Goal: Task Accomplishment & Management: Complete application form

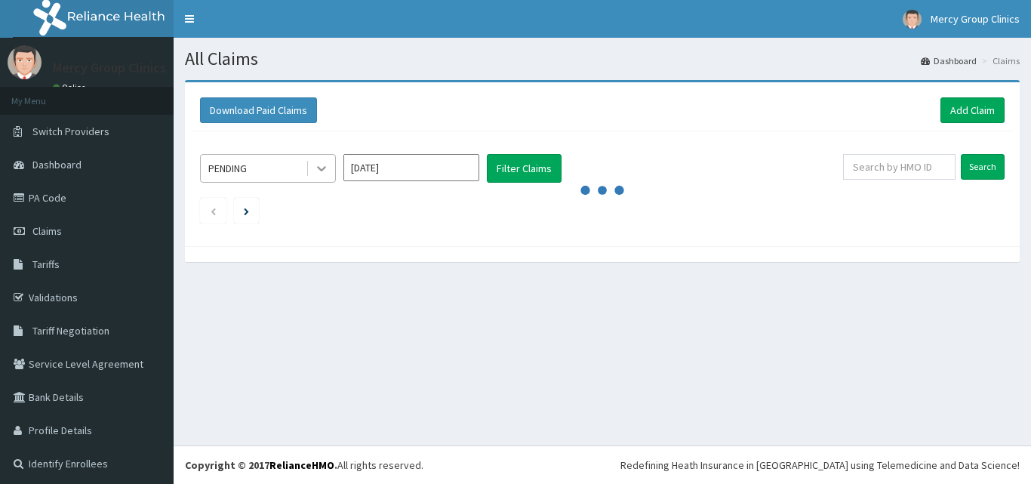
click at [322, 168] on icon at bounding box center [321, 168] width 15 height 15
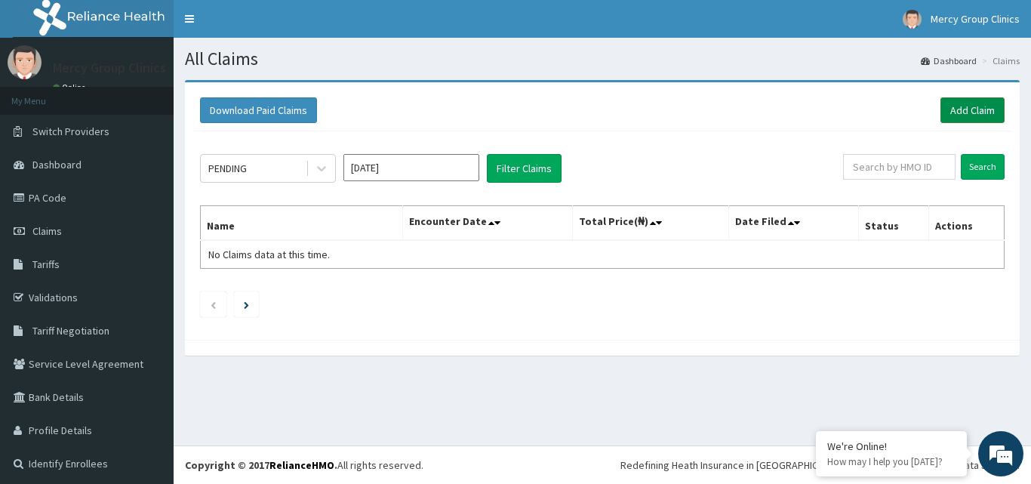
click at [969, 109] on link "Add Claim" at bounding box center [973, 110] width 64 height 26
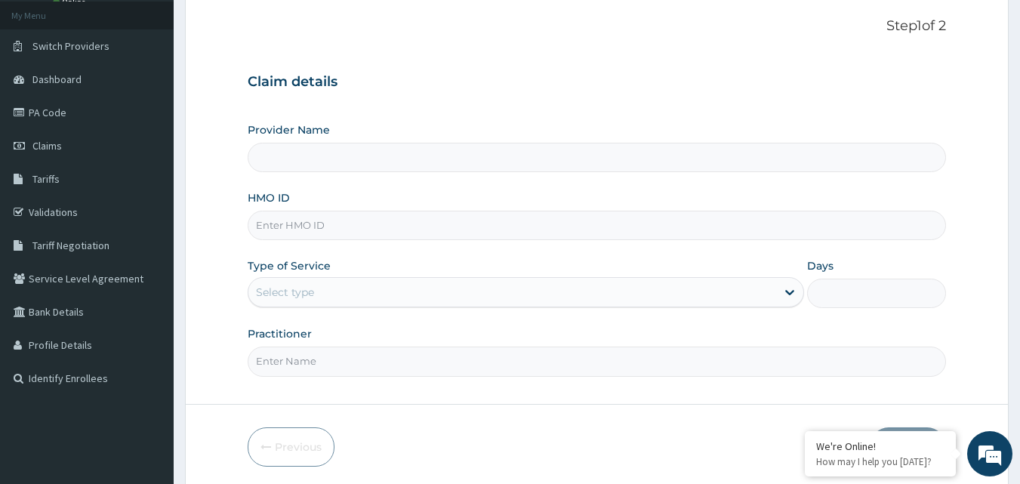
type input "Mercy Group Clinics"
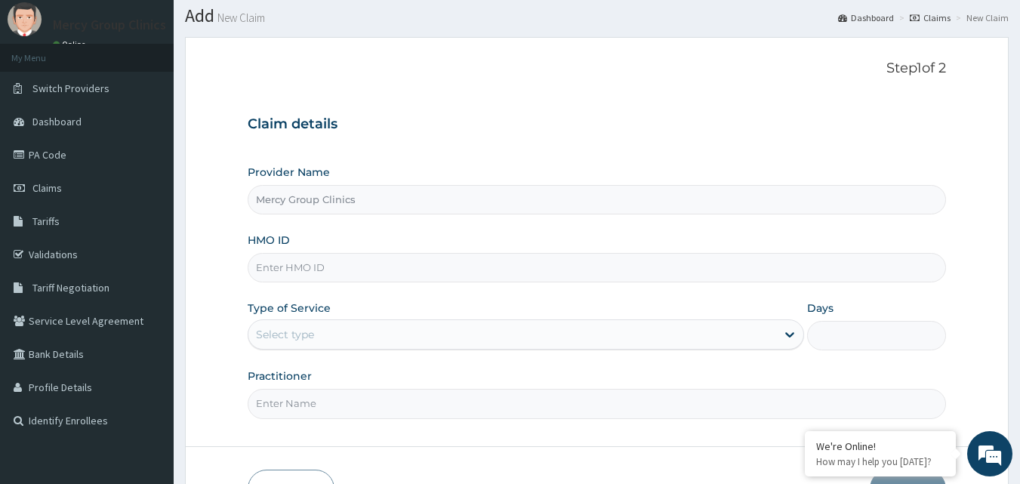
scroll to position [42, 0]
click at [421, 258] on input "HMO ID" at bounding box center [597, 268] width 699 height 29
paste input "WML/10004/B"
type input "WML/10004/B"
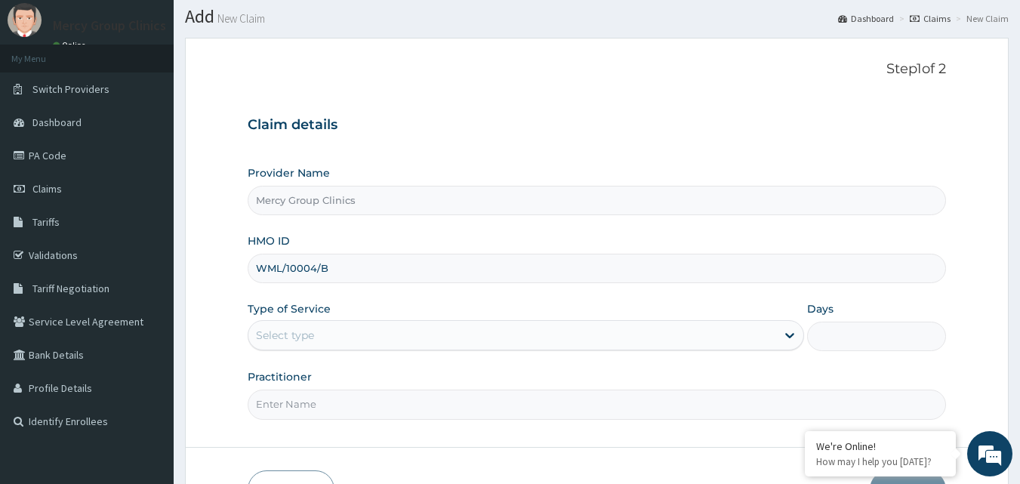
click at [348, 339] on div "Select type" at bounding box center [512, 335] width 528 height 24
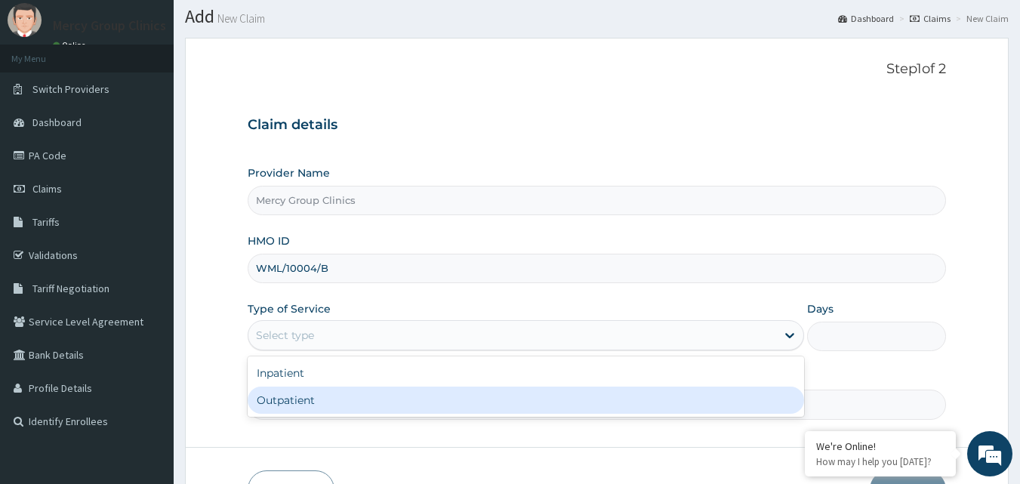
click at [344, 405] on div "Outpatient" at bounding box center [526, 400] width 556 height 27
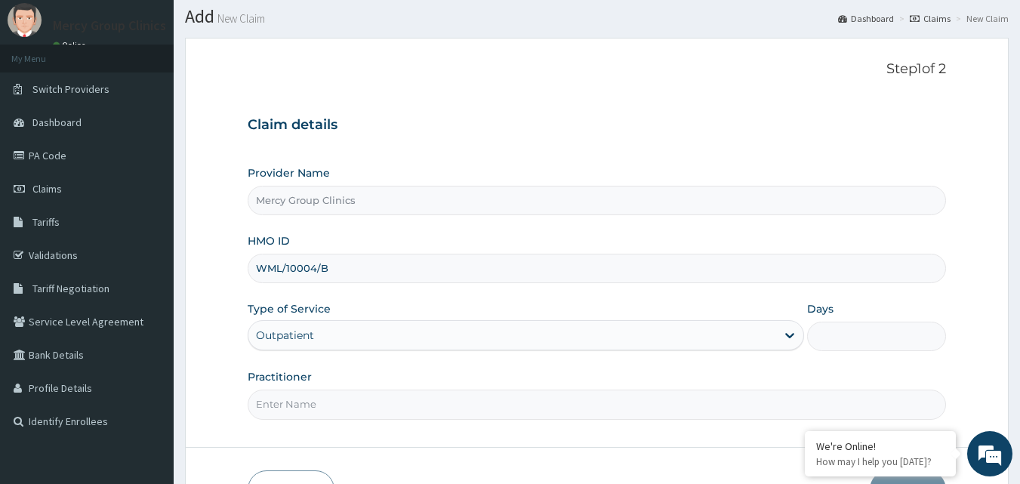
type input "1"
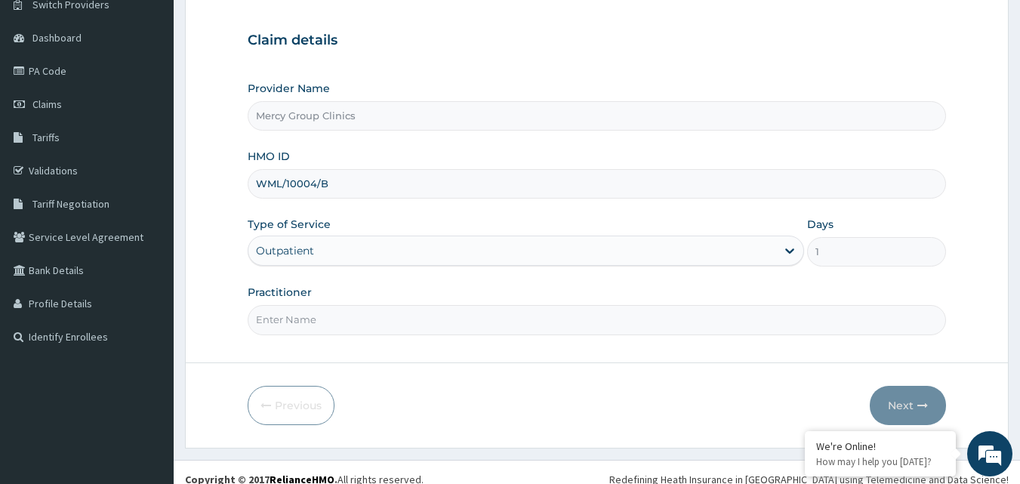
scroll to position [131, 0]
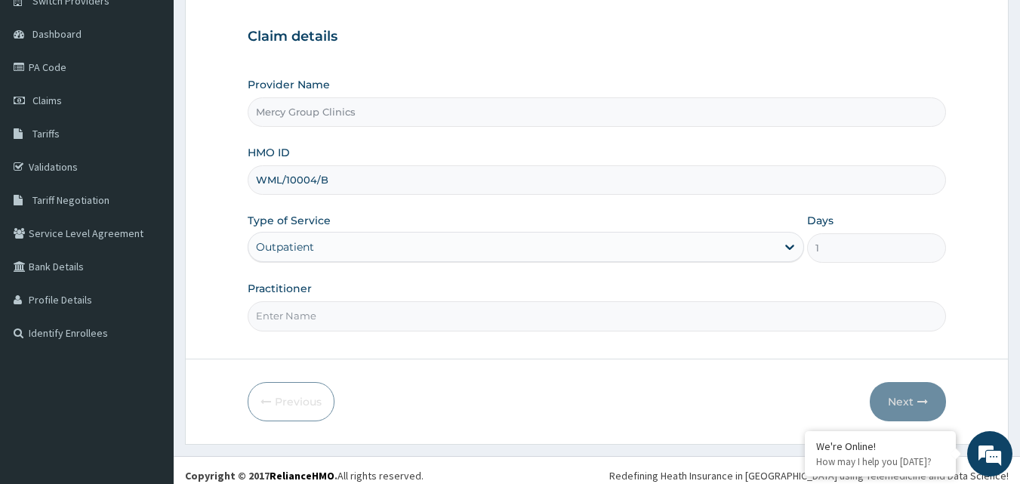
click at [413, 318] on input "Practitioner" at bounding box center [597, 315] width 699 height 29
click at [279, 316] on input "genaral doctor" at bounding box center [597, 315] width 699 height 29
type input "general doctor"
click at [905, 393] on button "Next" at bounding box center [908, 401] width 76 height 39
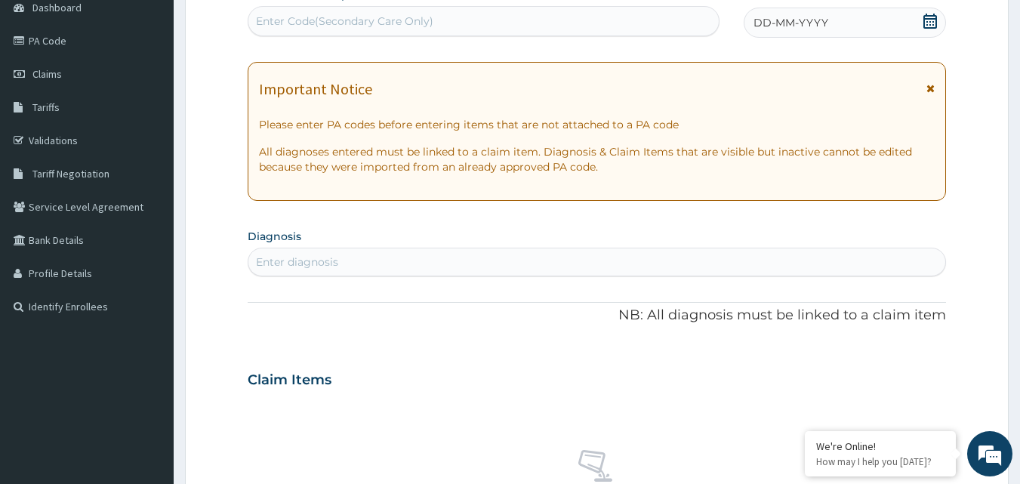
scroll to position [148, 0]
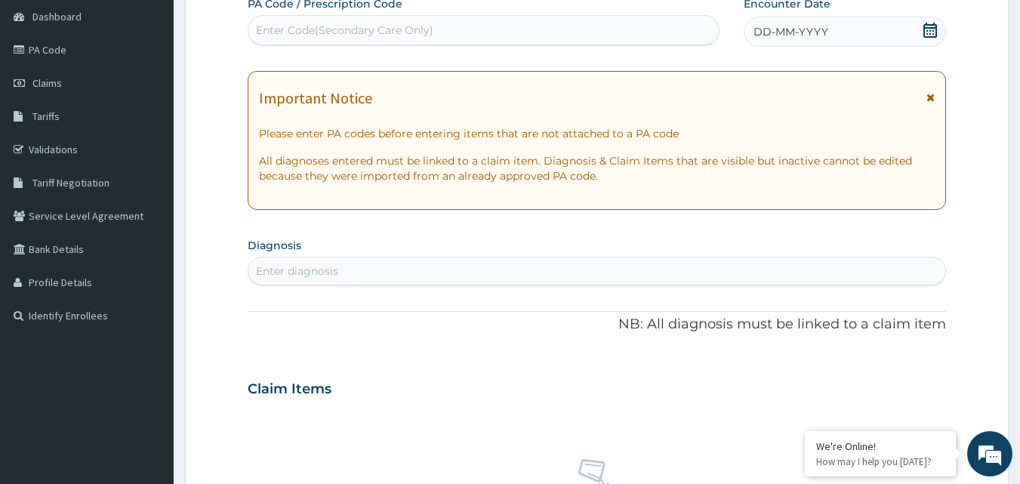
click at [827, 36] on div "DD-MM-YYYY" at bounding box center [845, 32] width 202 height 30
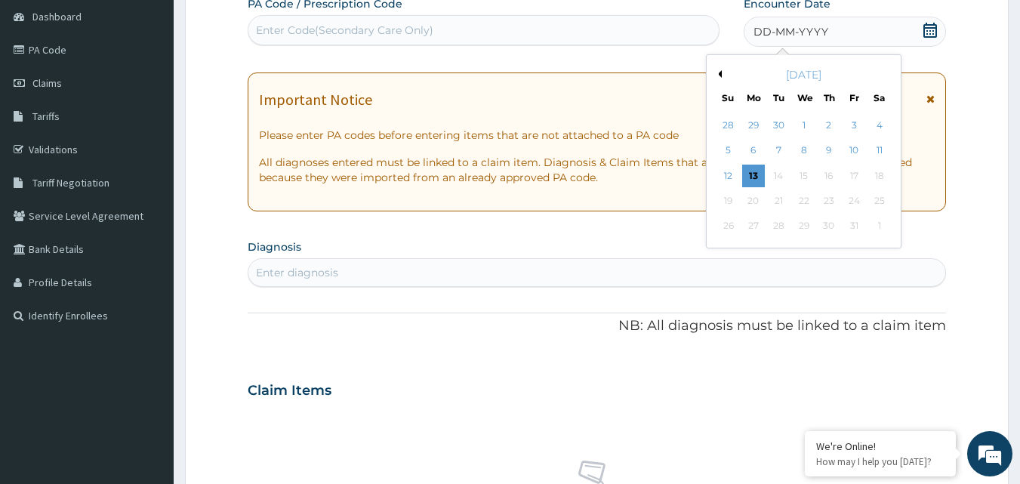
click at [720, 72] on button "Previous Month" at bounding box center [718, 74] width 8 height 8
click at [855, 122] on div "1" at bounding box center [854, 125] width 23 height 23
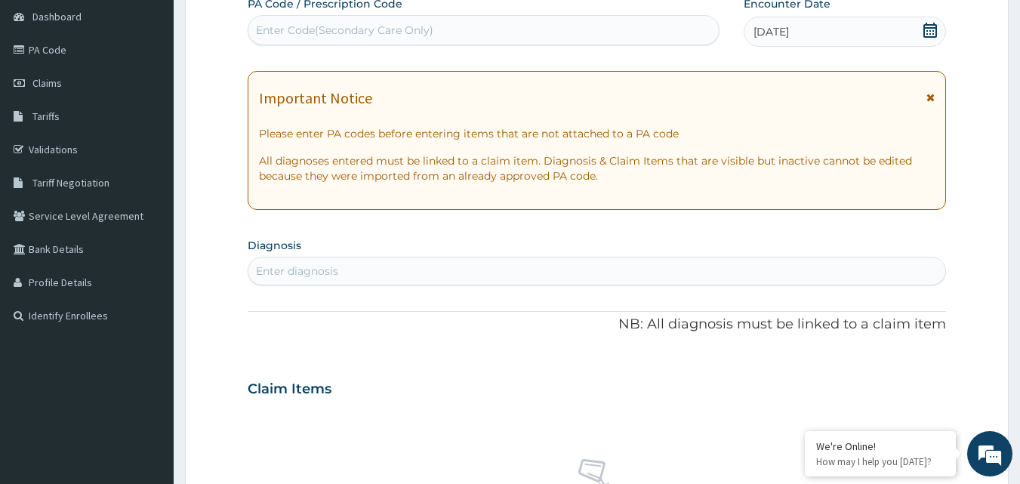
click at [556, 260] on div "Enter diagnosis" at bounding box center [597, 271] width 698 height 24
type input "peptic ulcer"
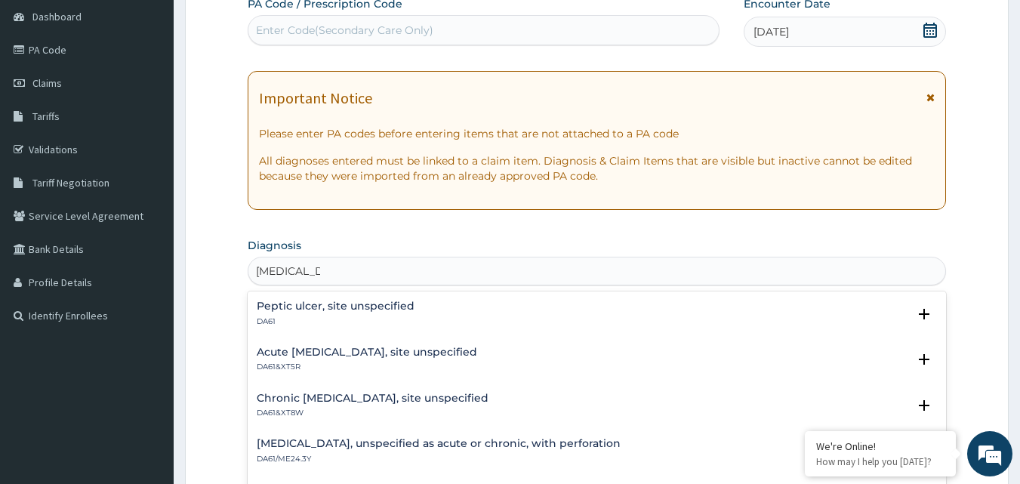
click at [412, 316] on div "Peptic ulcer, site unspecified DA61" at bounding box center [597, 313] width 681 height 26
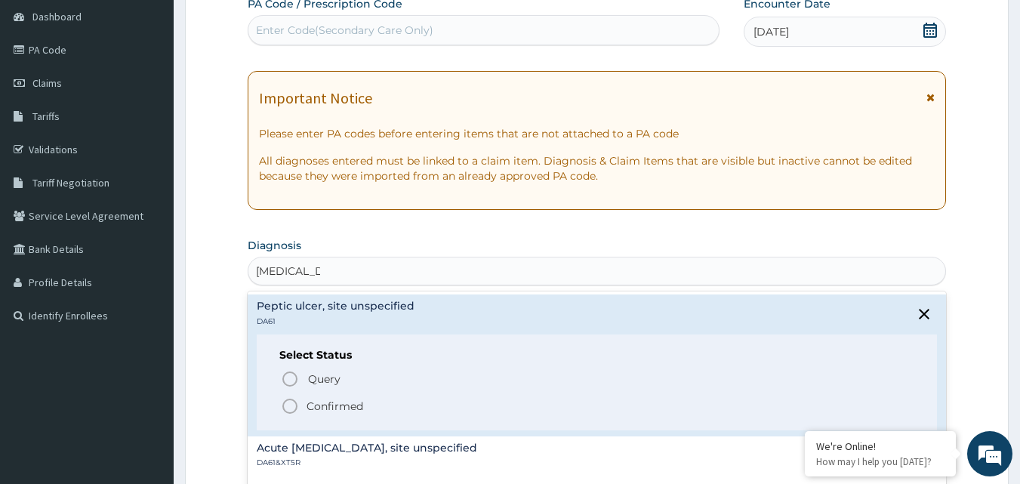
scroll to position [0, 0]
click at [290, 404] on icon "status option filled" at bounding box center [290, 406] width 18 height 18
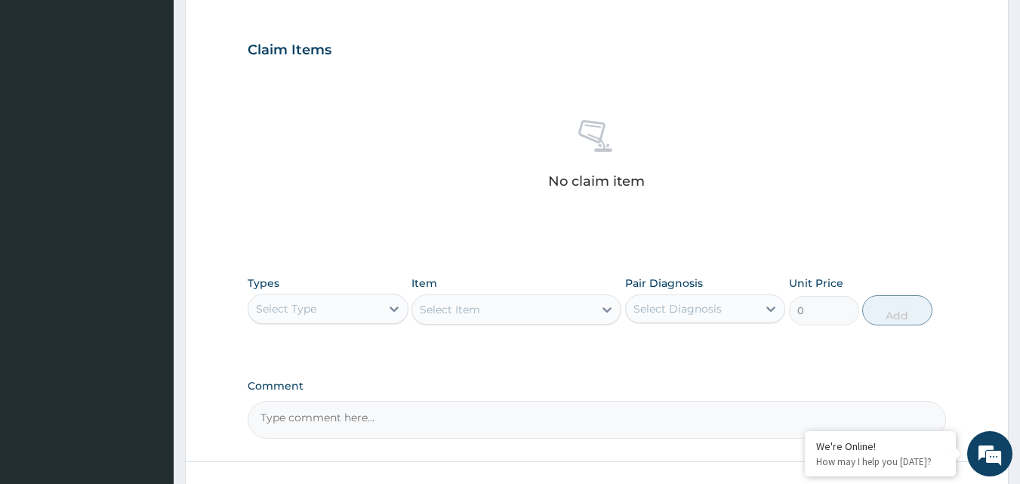
scroll to position [491, 0]
click at [387, 306] on icon at bounding box center [394, 309] width 15 height 15
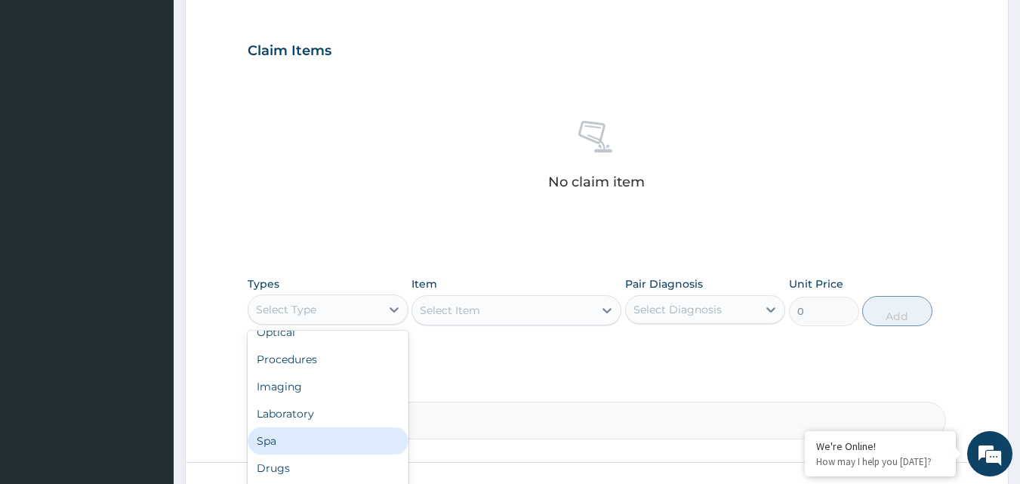
scroll to position [51, 0]
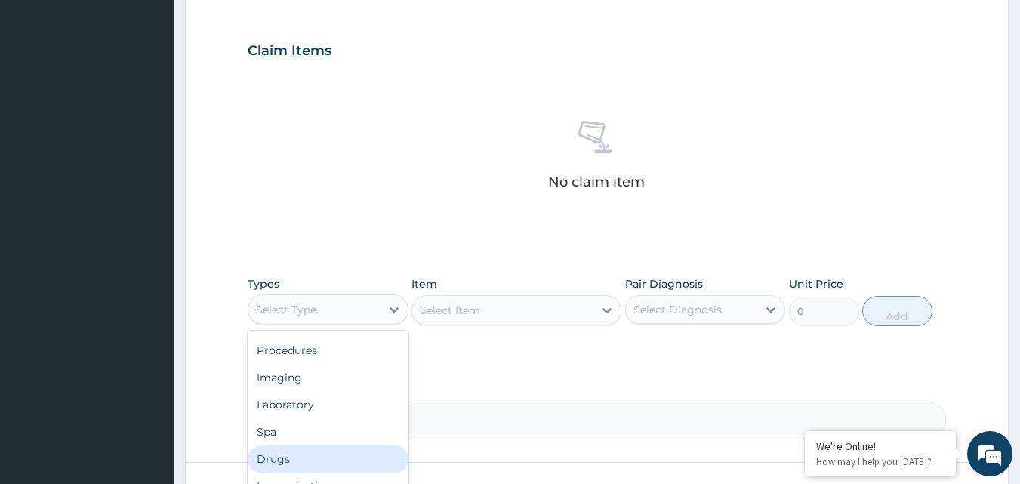
click at [306, 467] on div "Drugs" at bounding box center [328, 458] width 161 height 27
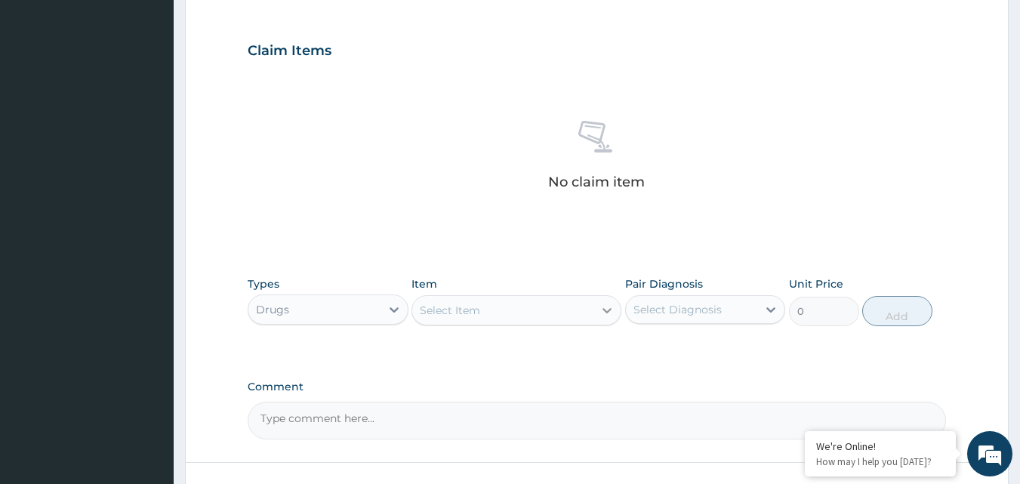
click at [604, 310] on icon at bounding box center [607, 310] width 9 height 5
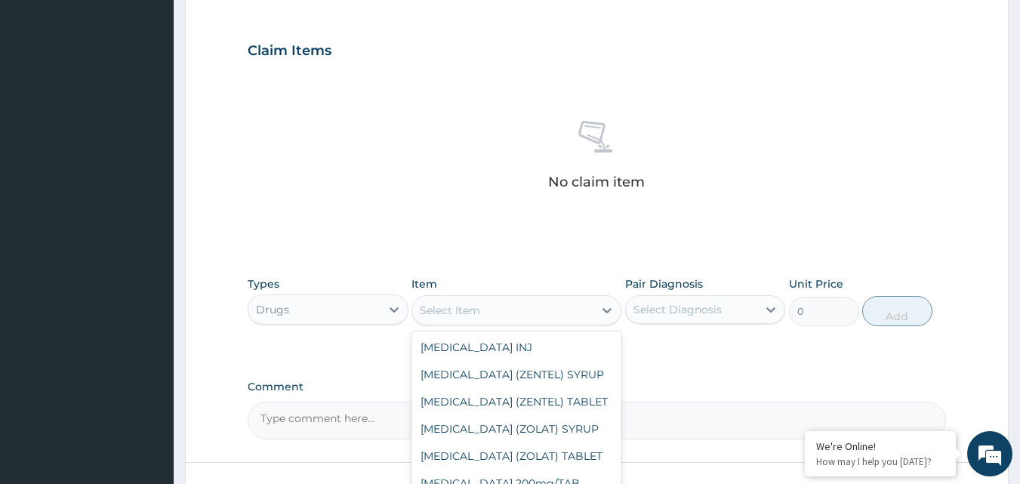
scroll to position [627, 0]
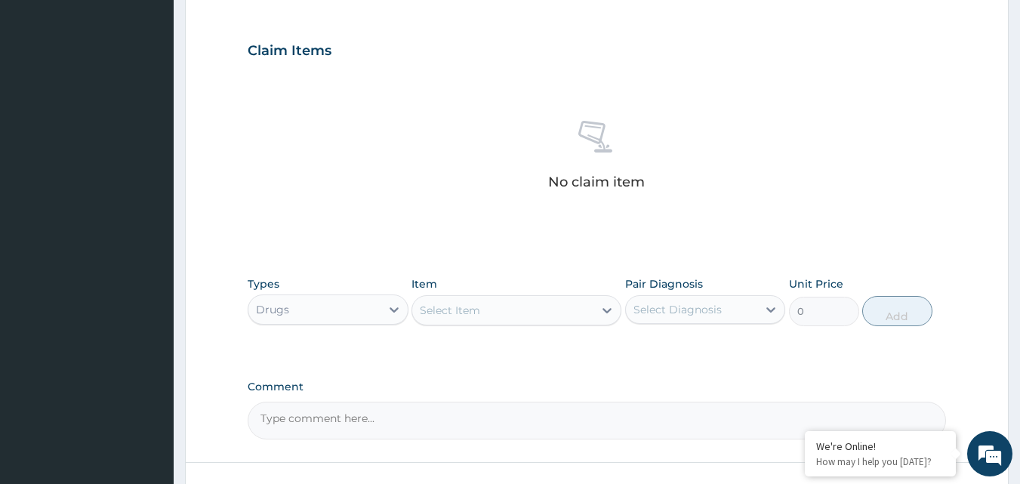
click at [568, 309] on div "Select Item" at bounding box center [502, 310] width 181 height 24
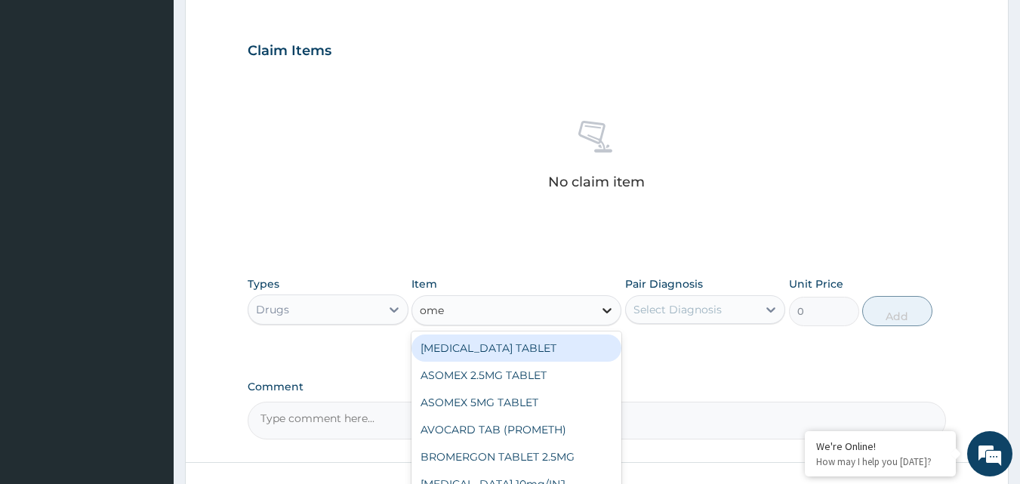
type input "omep"
click at [546, 350] on div "Esomeprazole 20MG/CAP" at bounding box center [516, 347] width 210 height 27
type input "42.52"
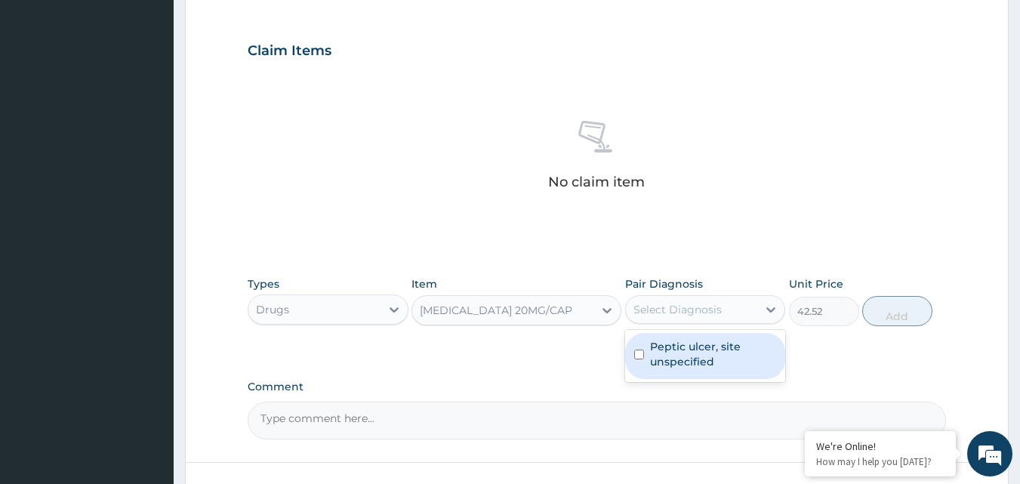
click at [741, 304] on div "Select Diagnosis" at bounding box center [692, 309] width 132 height 24
click at [719, 346] on label "Peptic ulcer, site unspecified" at bounding box center [713, 354] width 127 height 30
checkbox input "true"
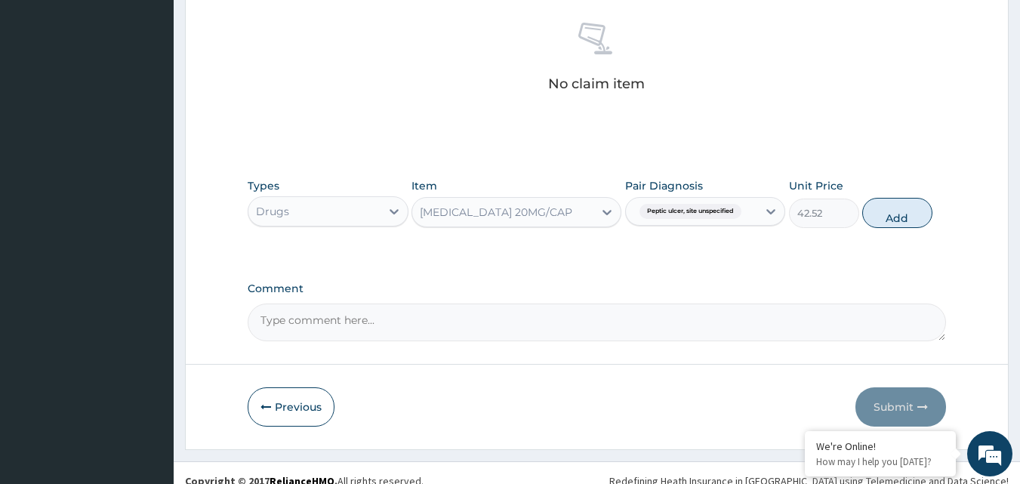
scroll to position [588, 0]
click at [889, 218] on button "Add" at bounding box center [897, 214] width 70 height 30
type input "0"
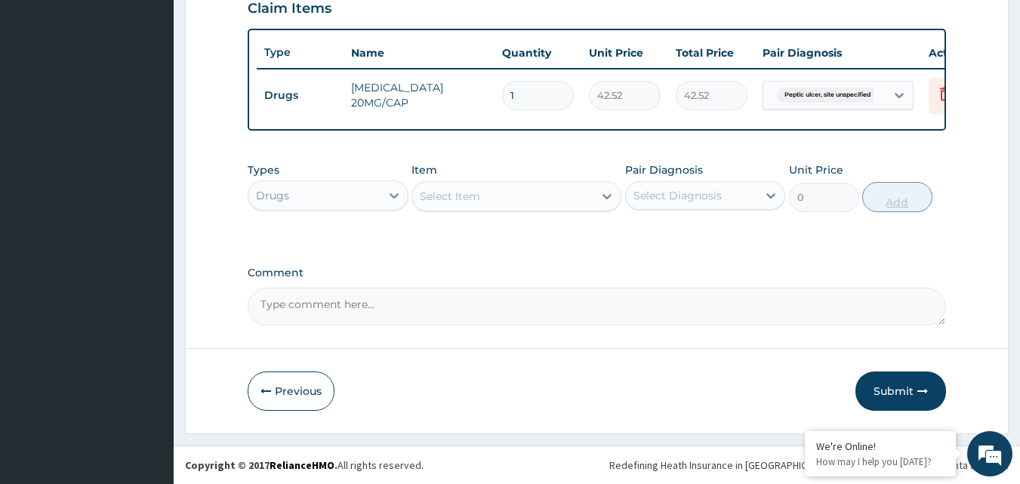
scroll to position [544, 0]
type input "11"
type input "467.72"
type input "110"
type input "4677.20"
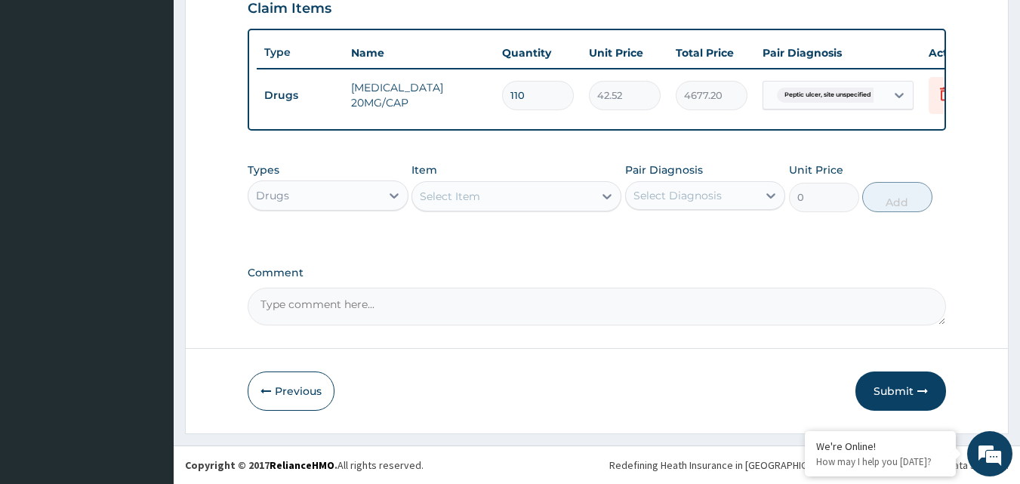
type input "11"
type input "467.72"
type input "1"
type input "42.52"
type input "10"
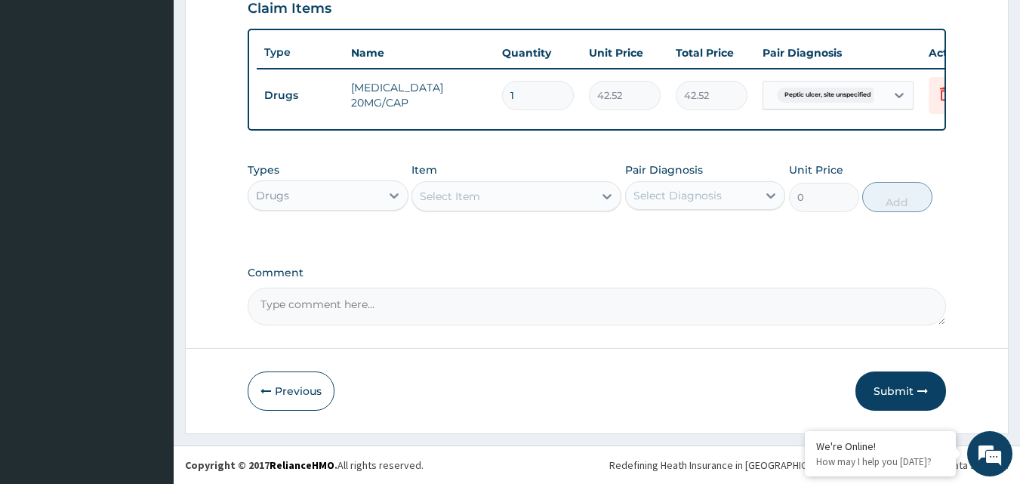
type input "425.20"
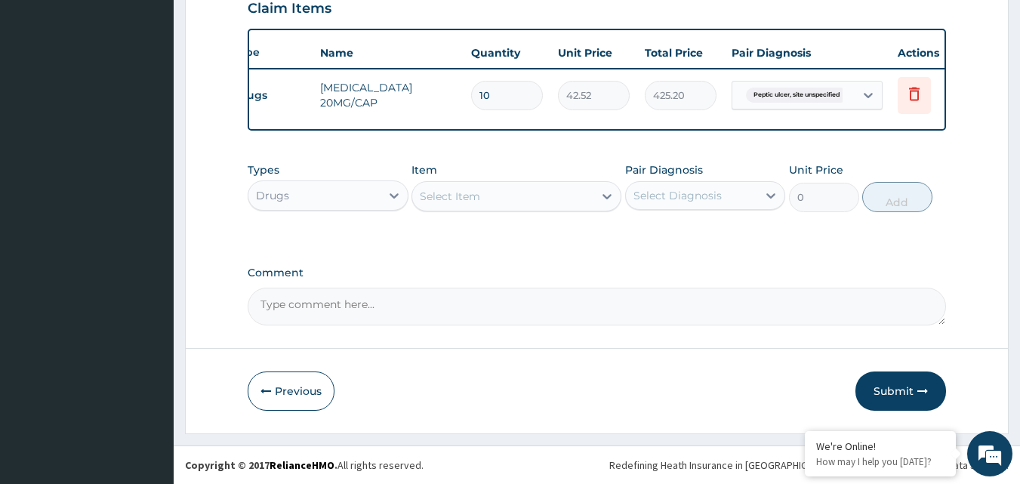
scroll to position [0, 59]
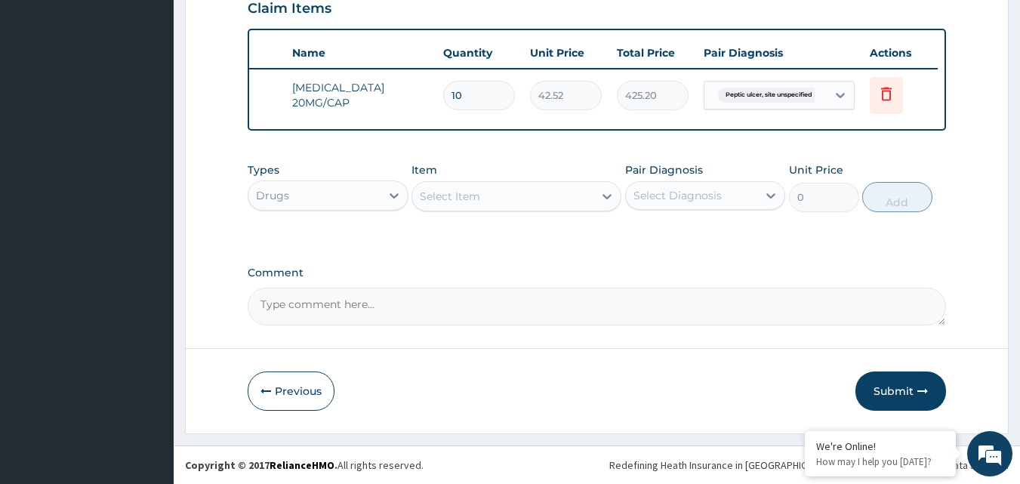
type input "10"
click at [788, 271] on label "Comment" at bounding box center [597, 273] width 699 height 13
click at [788, 288] on textarea "Comment" at bounding box center [597, 307] width 699 height 38
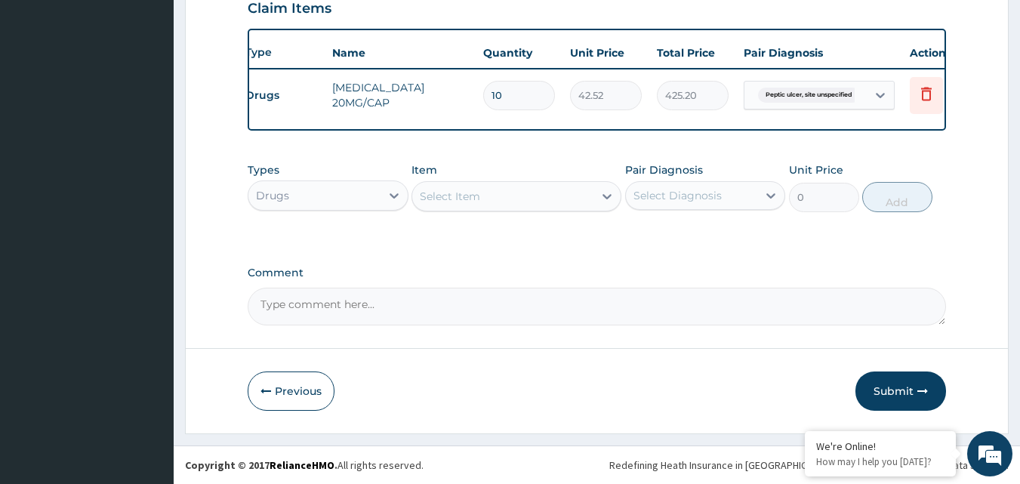
scroll to position [0, 0]
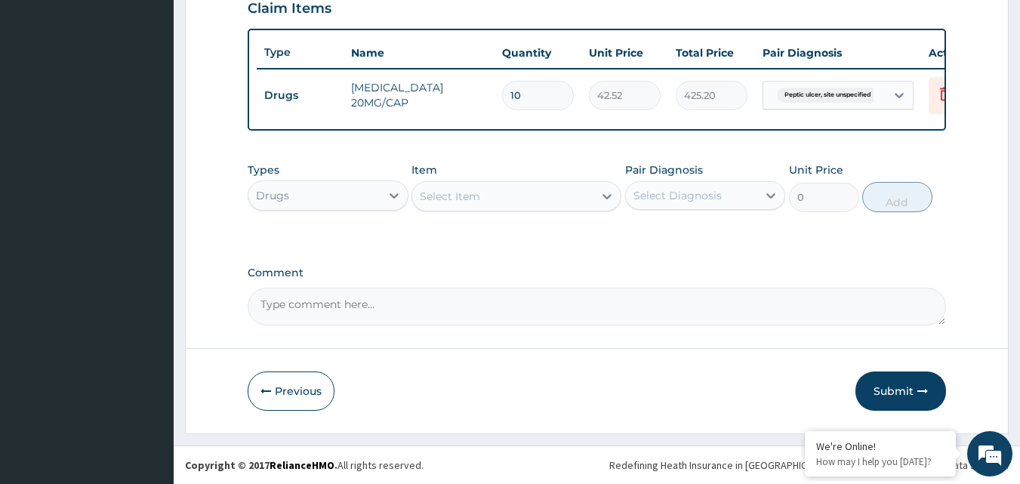
click at [423, 216] on div "Types Drugs Item Select Item Pair Diagnosis Select Diagnosis Unit Price 0 Add" at bounding box center [597, 187] width 699 height 65
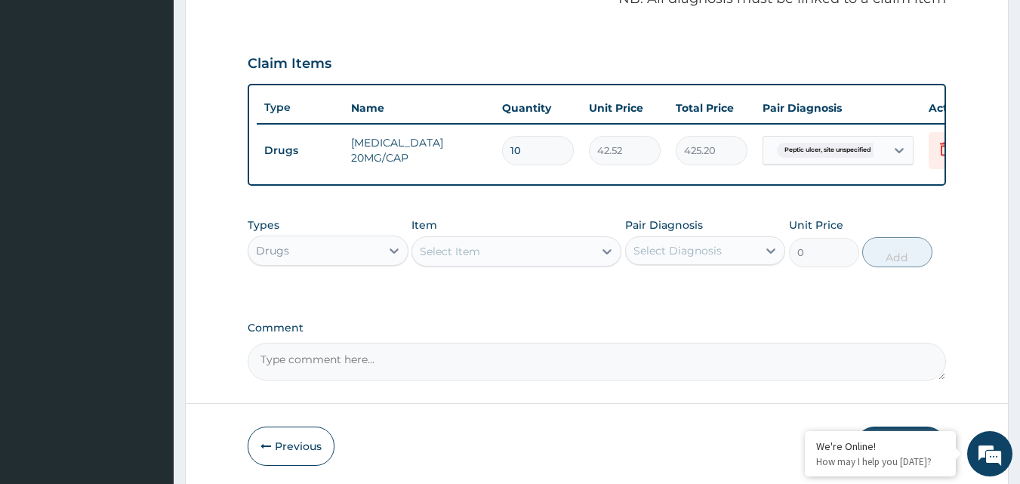
scroll to position [484, 0]
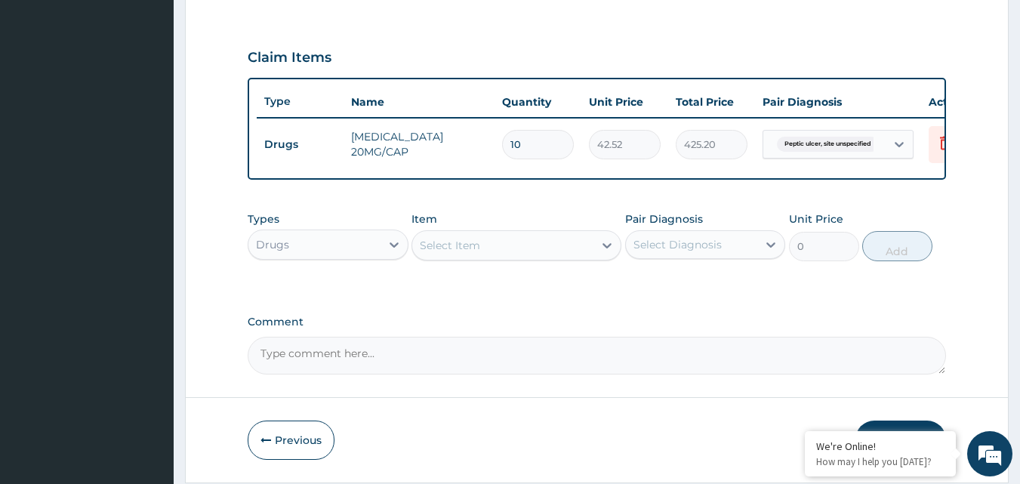
click at [436, 253] on div "Select Item" at bounding box center [450, 245] width 60 height 15
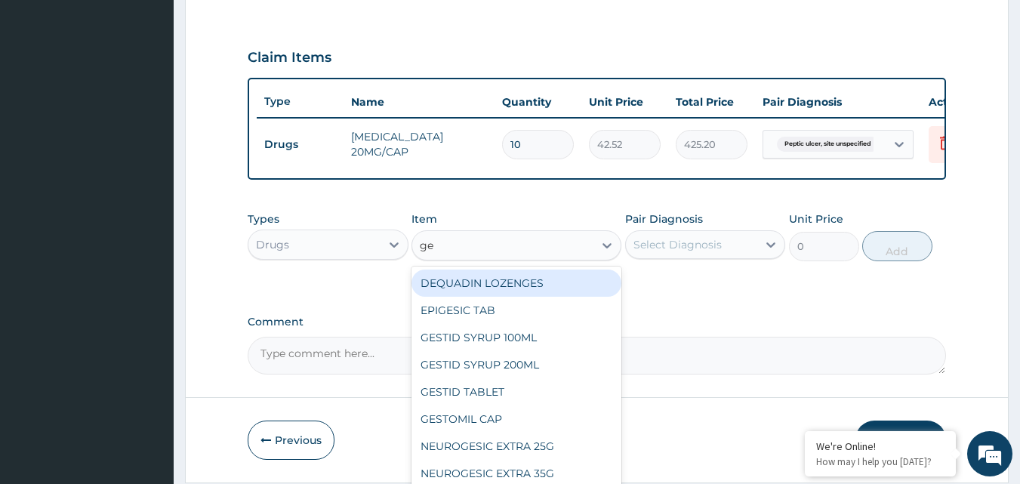
type input "ges"
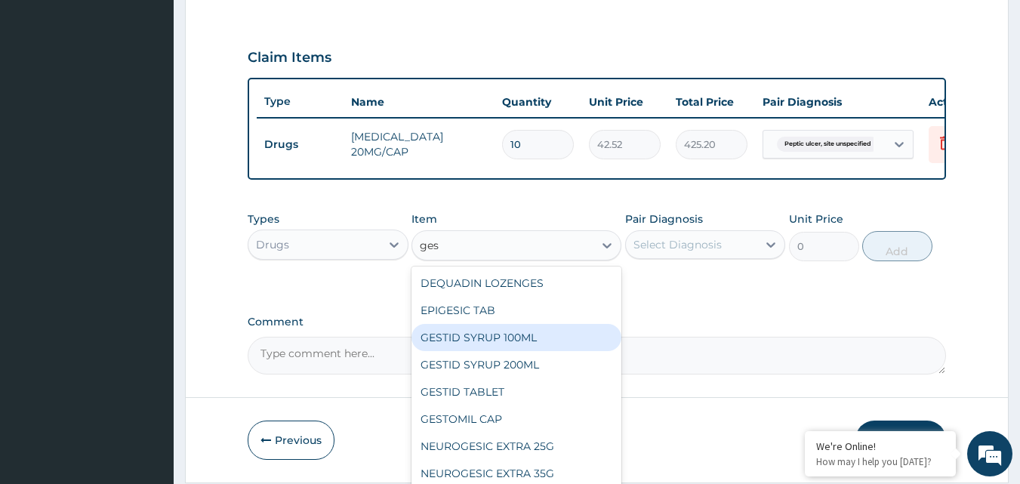
click at [502, 347] on div "GESTID SYRUP 100ML" at bounding box center [516, 337] width 210 height 27
type input "378"
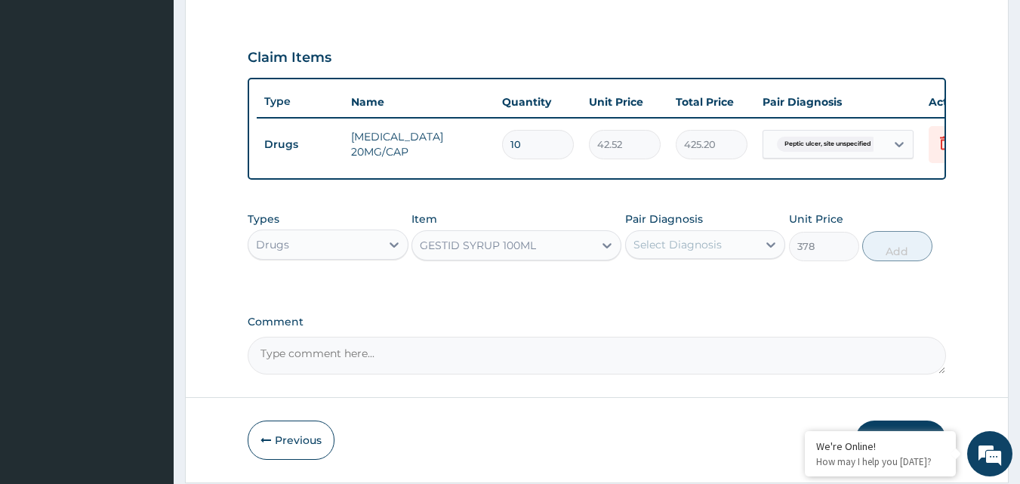
click at [723, 257] on div "Select Diagnosis" at bounding box center [692, 245] width 132 height 24
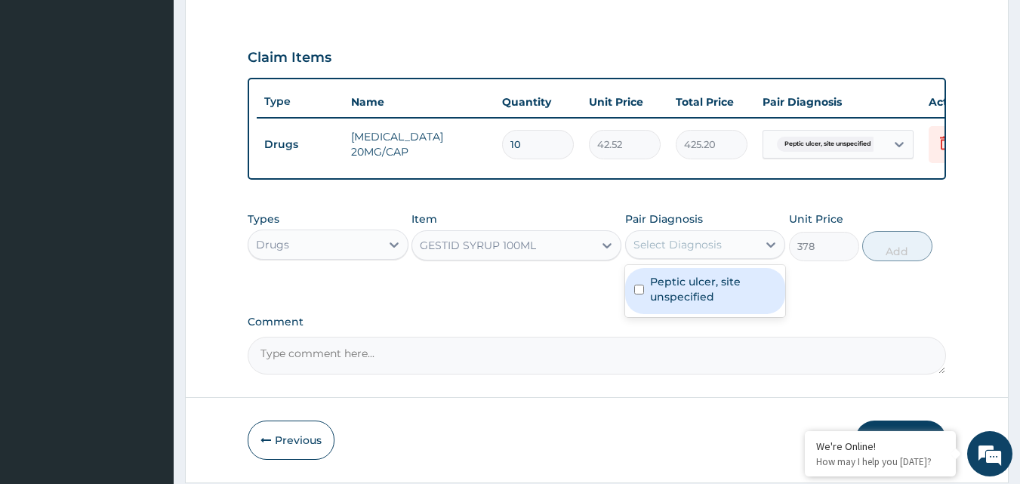
click at [721, 284] on div "Peptic ulcer, site unspecified" at bounding box center [705, 291] width 161 height 46
checkbox input "true"
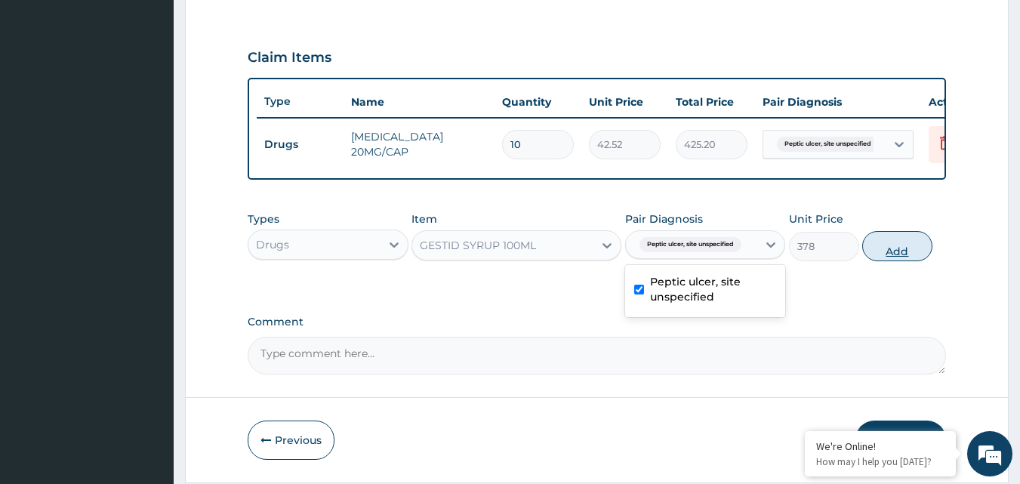
click at [895, 257] on button "Add" at bounding box center [897, 246] width 70 height 30
type input "0"
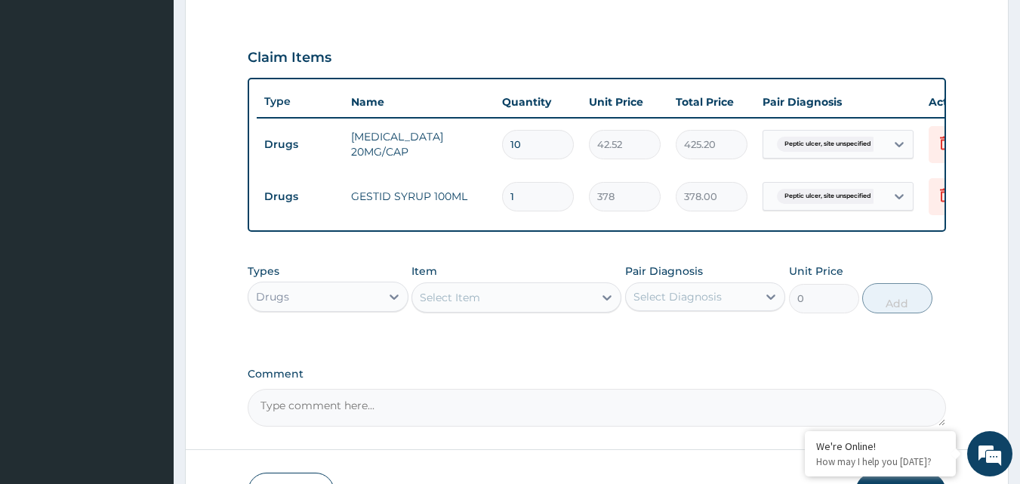
click at [544, 203] on input "1" at bounding box center [538, 196] width 72 height 29
type input "0.00"
type input "3"
type input "1134.00"
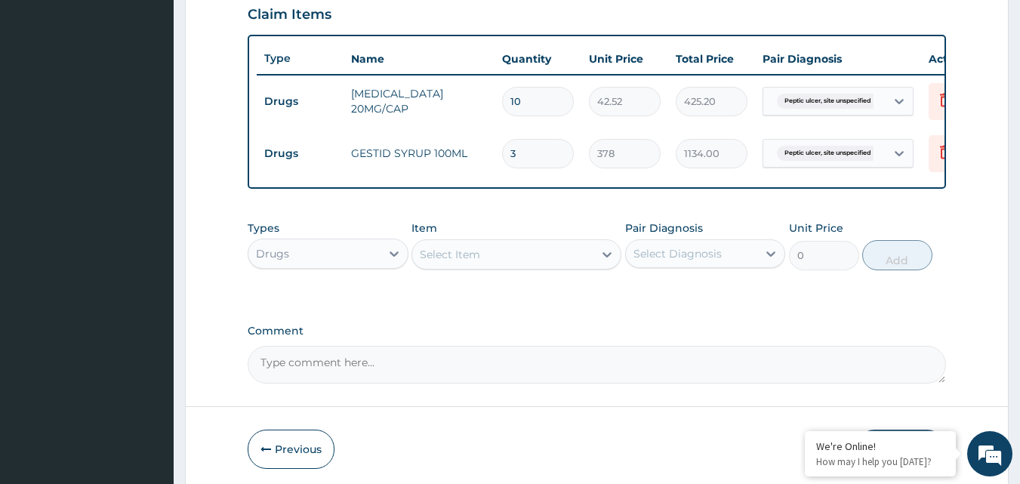
scroll to position [523, 0]
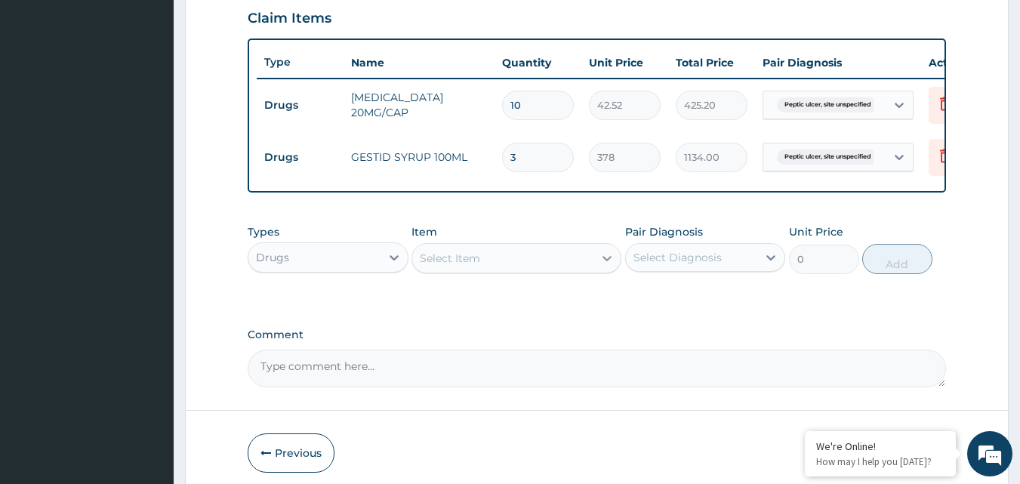
type input "3"
click at [606, 266] on icon at bounding box center [606, 258] width 15 height 15
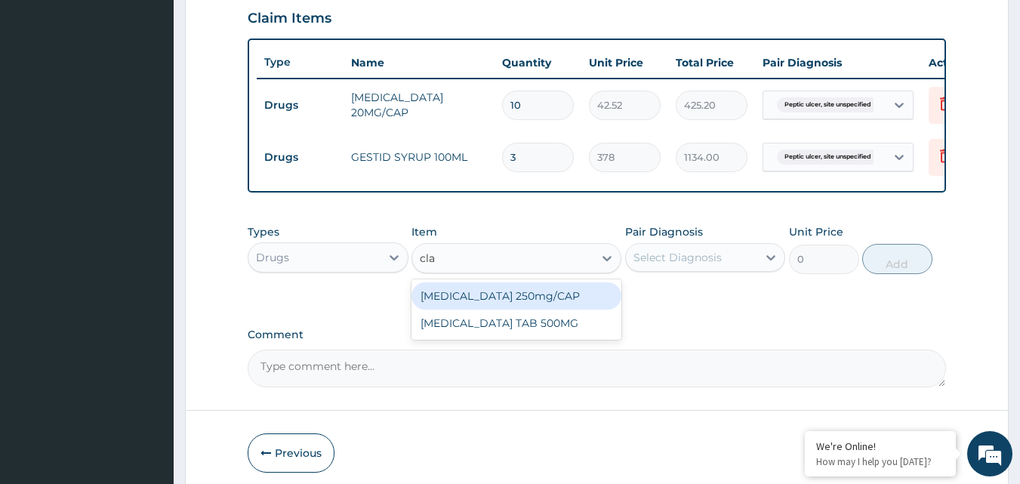
type input "clar"
click at [474, 310] on div "Clarithromycin 250mg/CAP" at bounding box center [516, 295] width 210 height 27
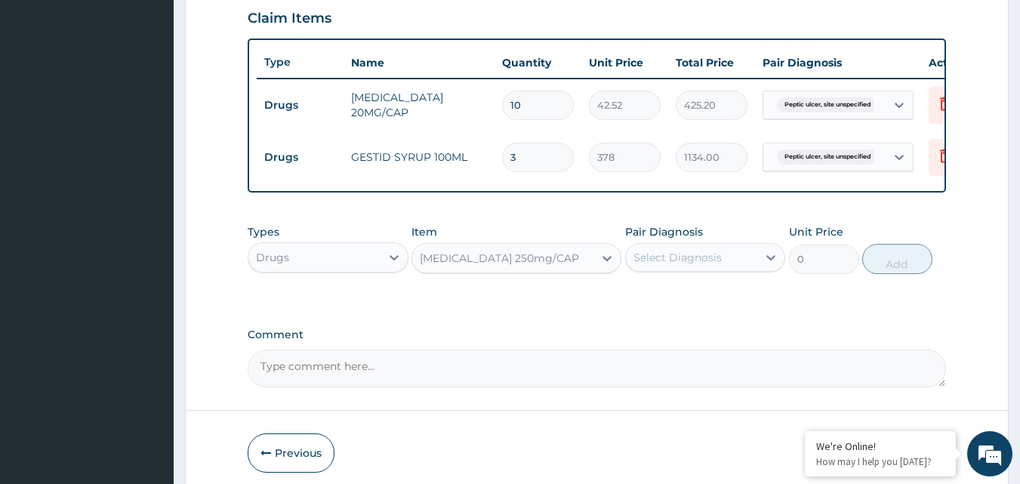
type input "141.75"
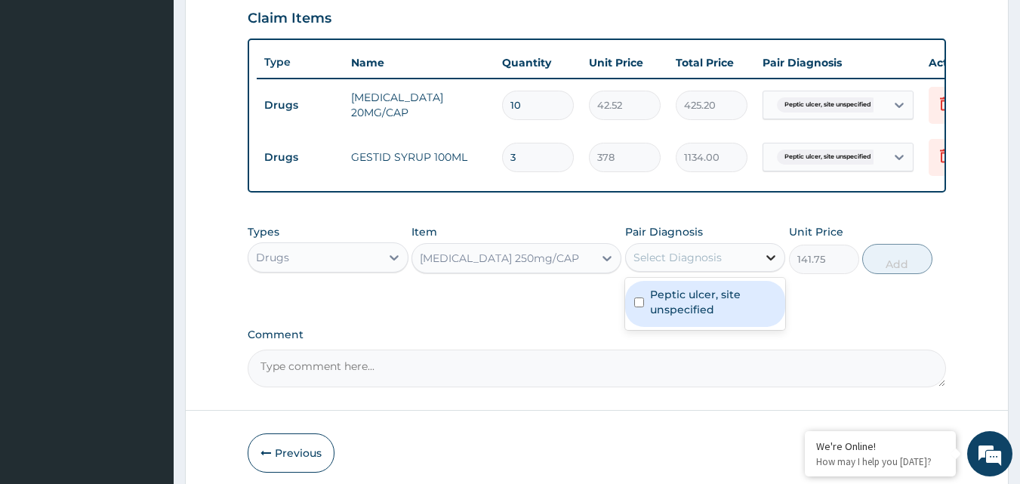
click at [765, 265] on icon at bounding box center [770, 257] width 15 height 15
click at [722, 307] on label "Peptic ulcer, site unspecified" at bounding box center [713, 302] width 127 height 30
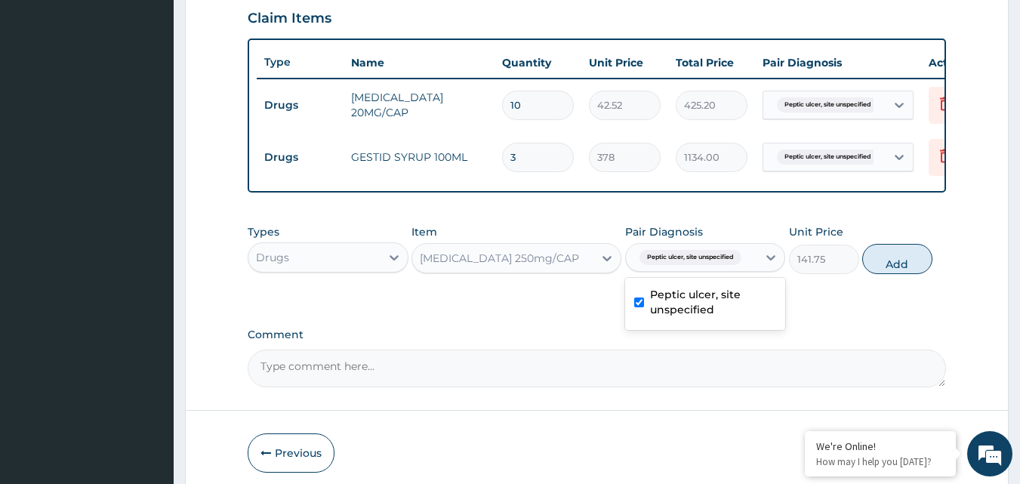
click at [723, 317] on label "Peptic ulcer, site unspecified" at bounding box center [713, 302] width 127 height 30
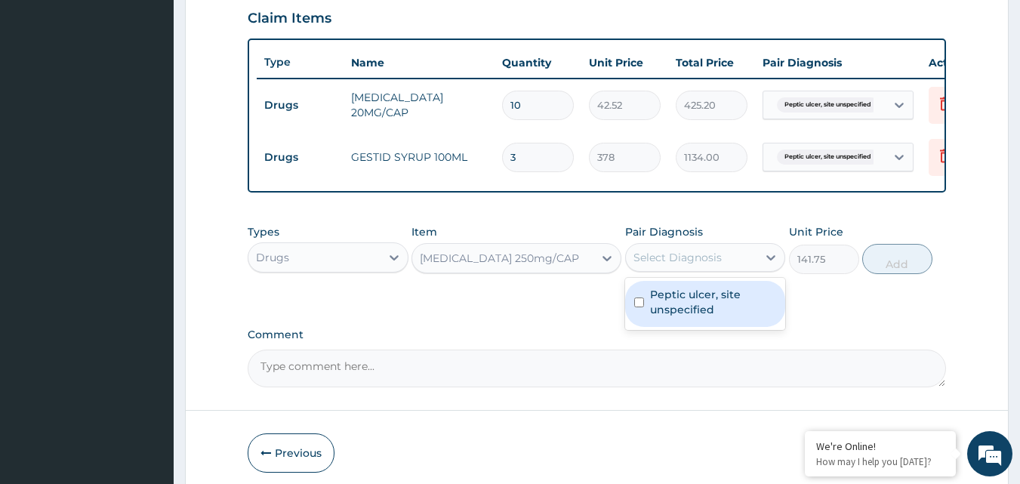
click at [636, 307] on input "checkbox" at bounding box center [639, 302] width 10 height 10
checkbox input "true"
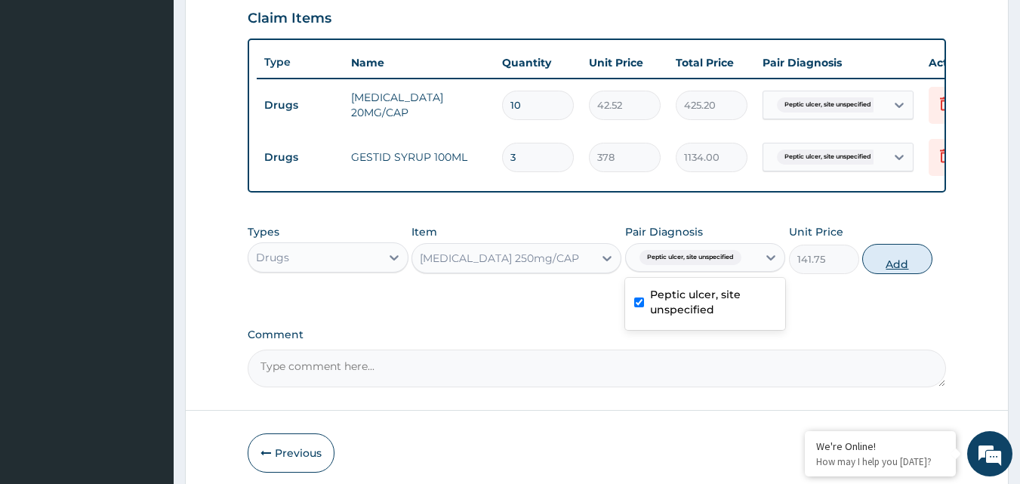
click at [905, 270] on button "Add" at bounding box center [897, 259] width 70 height 30
type input "0"
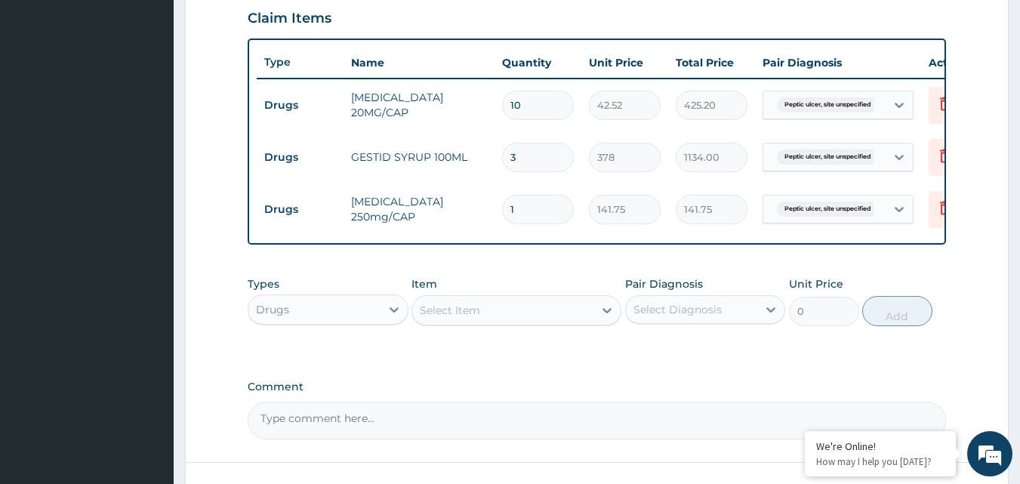
click at [555, 216] on input "1" at bounding box center [538, 209] width 72 height 29
type input "0.00"
type input "2"
type input "283.50"
type input "20"
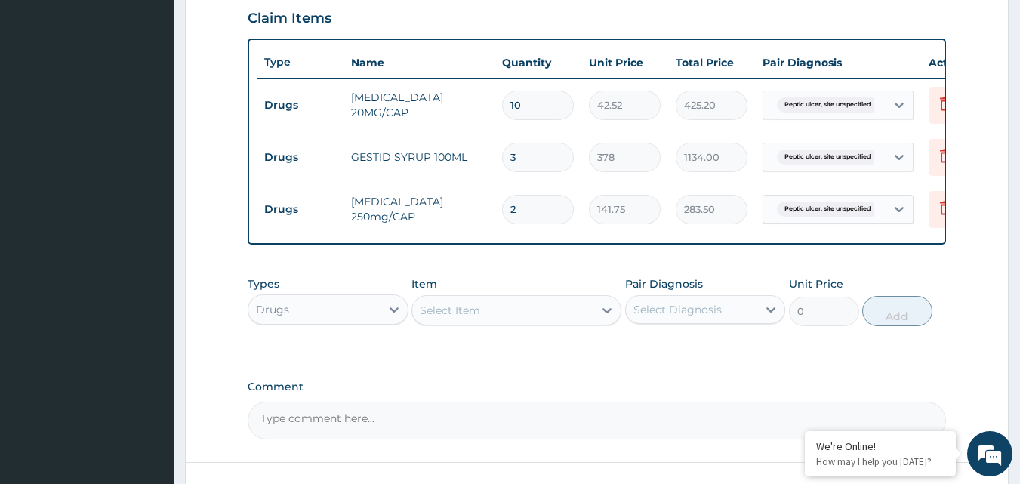
type input "2835.00"
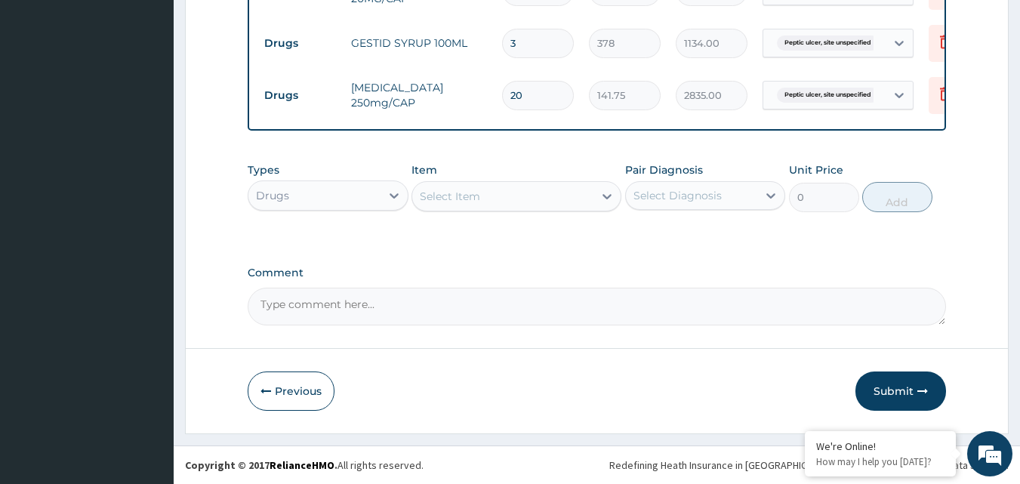
scroll to position [649, 0]
type input "20"
click at [508, 192] on div "Select Item" at bounding box center [502, 196] width 181 height 24
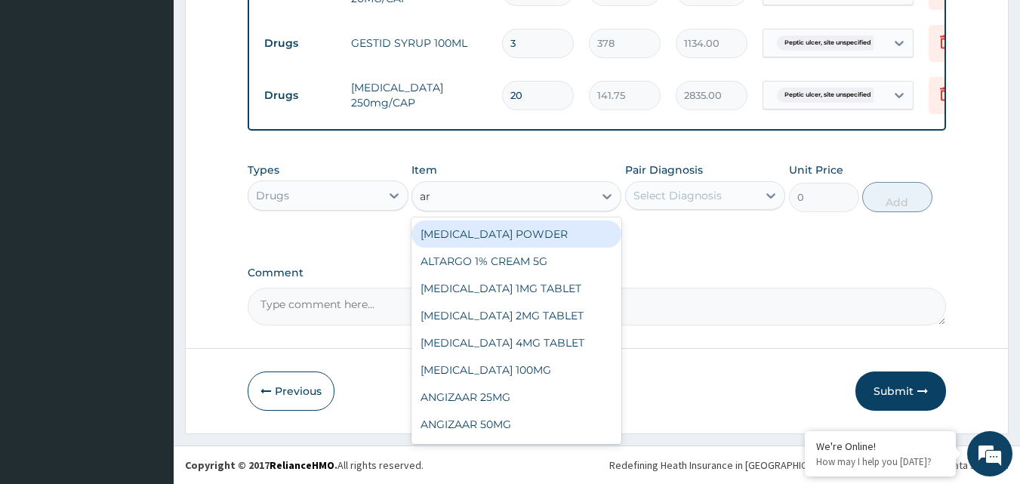
type input "art"
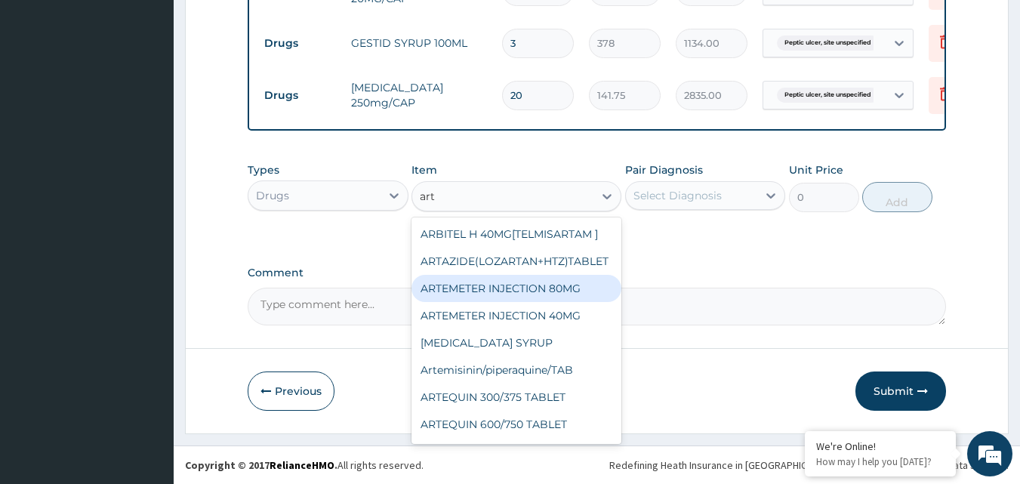
click at [531, 291] on div "ARTEMETER INJECTION 80MG" at bounding box center [516, 288] width 210 height 27
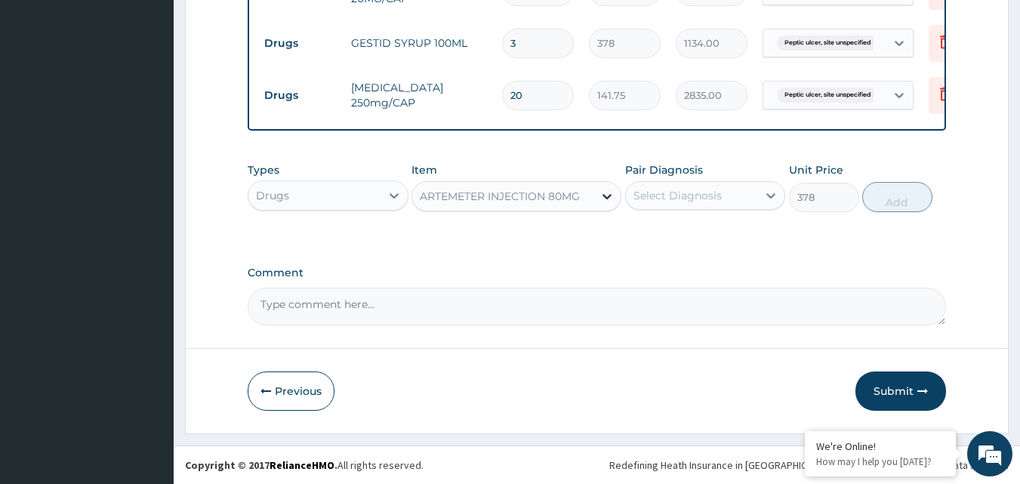
click at [602, 198] on icon at bounding box center [606, 196] width 15 height 15
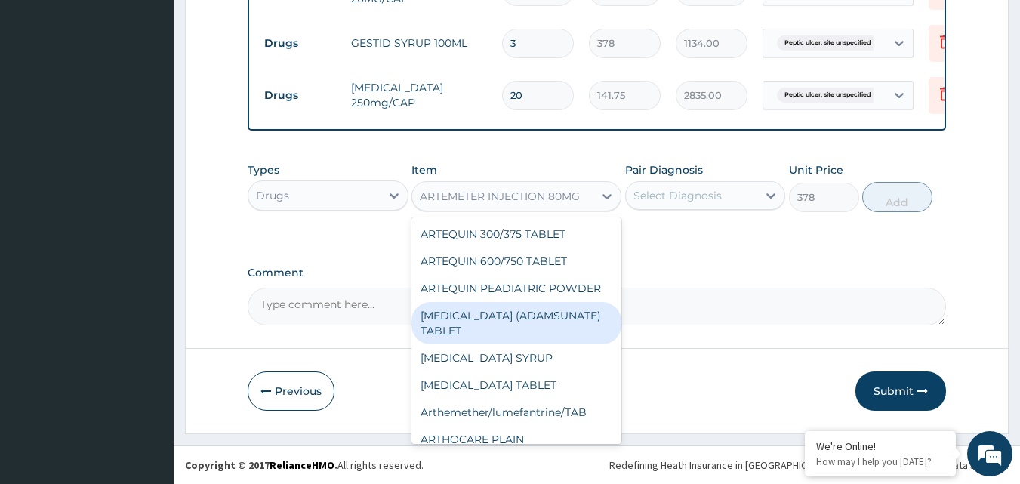
scroll to position [4039, 0]
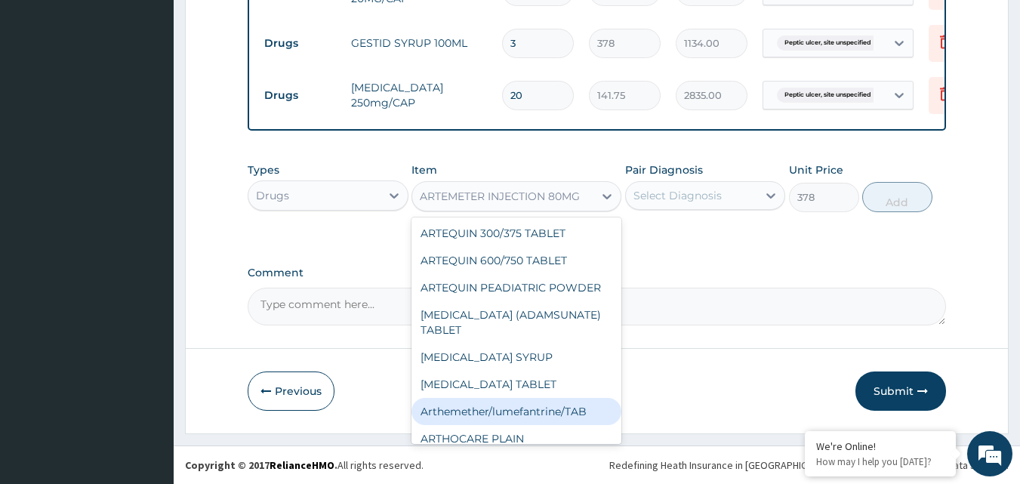
click at [513, 398] on div "Arthemether/lumefantrine/TAB" at bounding box center [516, 411] width 210 height 27
type input "43.31"
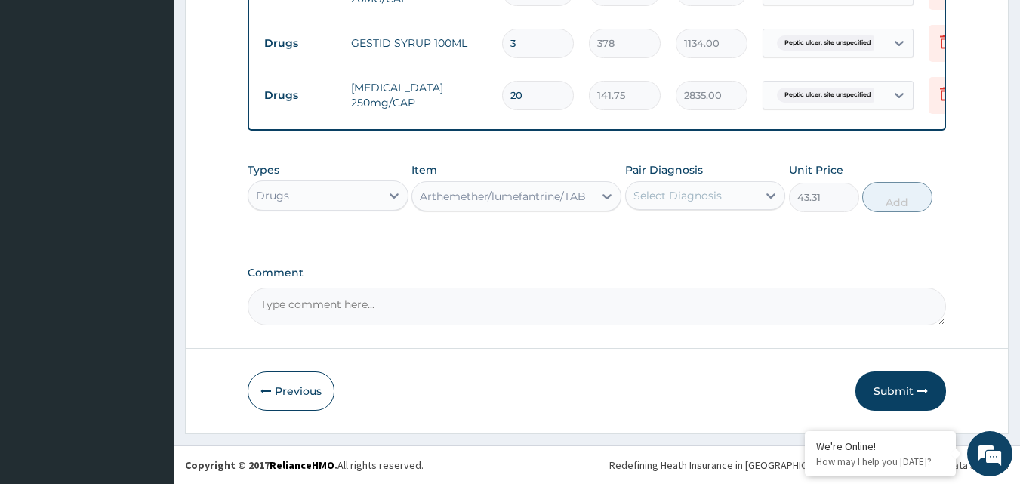
click at [743, 202] on div "Select Diagnosis" at bounding box center [692, 195] width 132 height 24
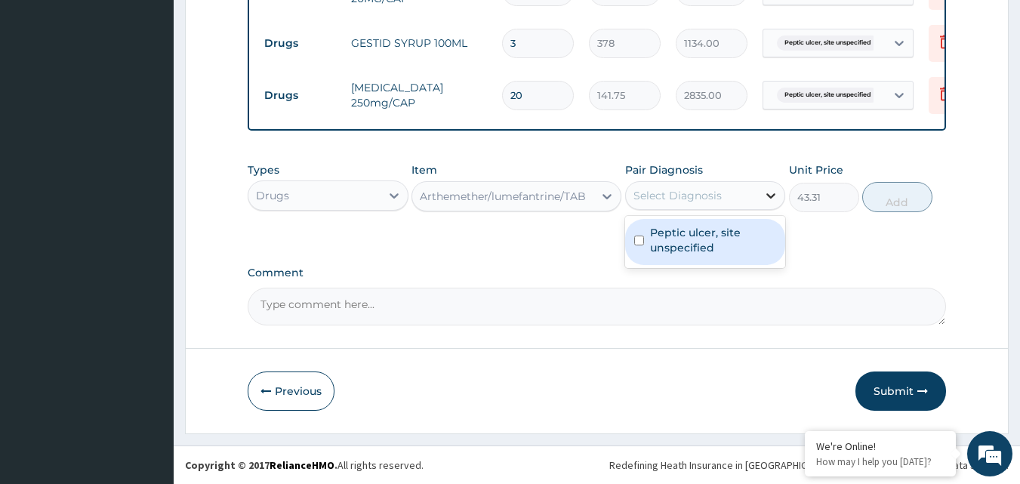
click at [762, 199] on div at bounding box center [770, 195] width 27 height 27
click at [713, 192] on div "Select Diagnosis" at bounding box center [677, 195] width 88 height 15
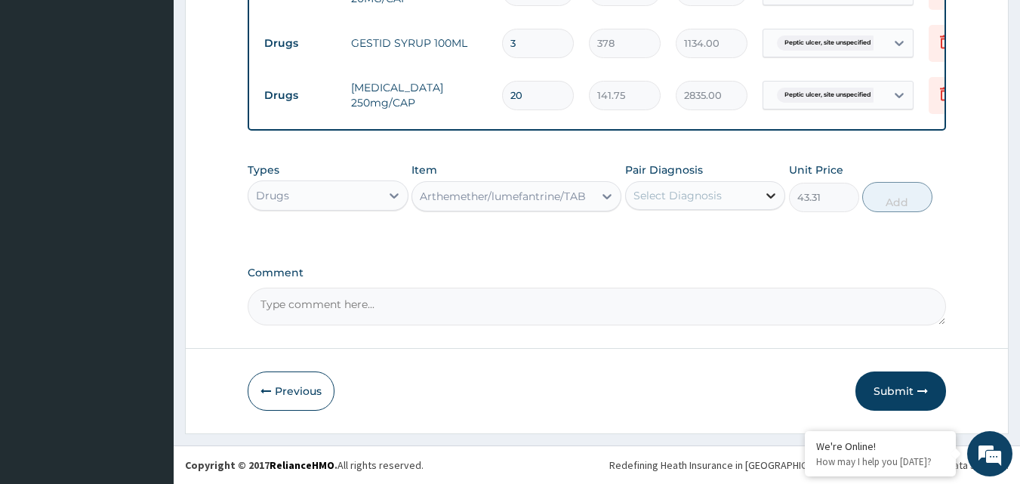
click at [772, 189] on icon at bounding box center [770, 195] width 15 height 15
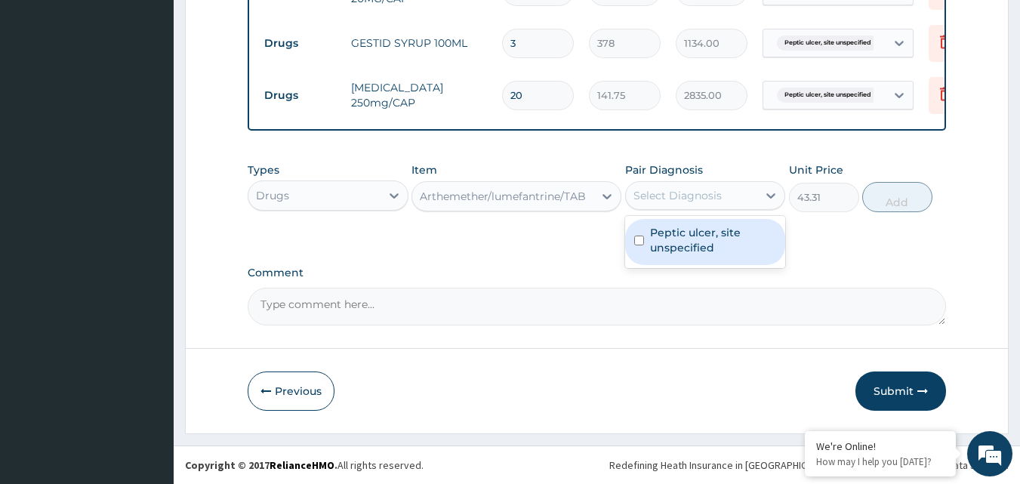
click at [641, 242] on input "checkbox" at bounding box center [639, 241] width 10 height 10
checkbox input "true"
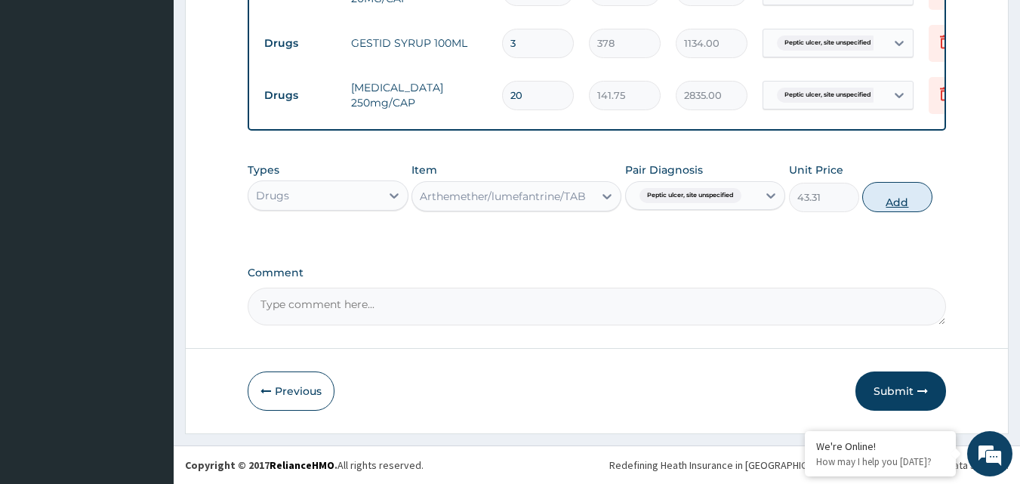
click at [892, 203] on button "Add" at bounding box center [897, 197] width 70 height 30
type input "0"
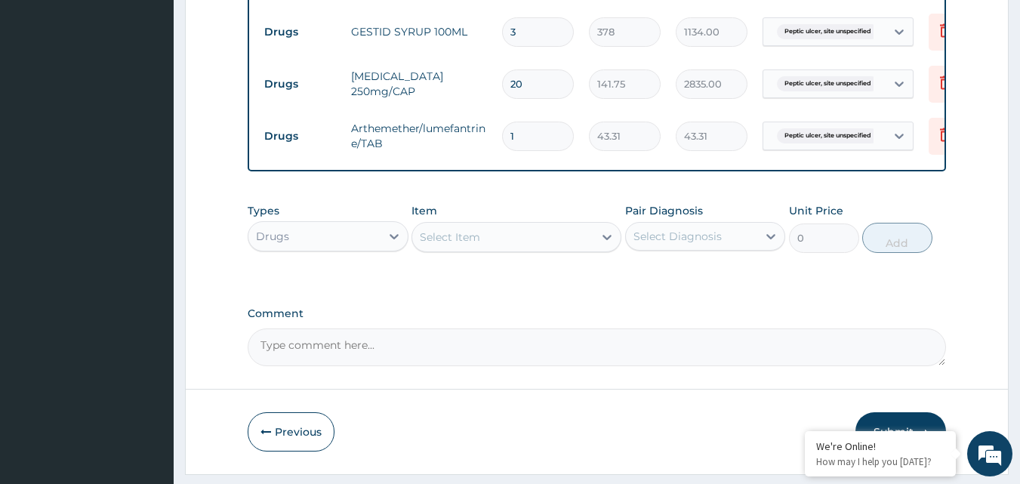
click at [536, 132] on input "1" at bounding box center [538, 136] width 72 height 29
type input "0.00"
click at [936, 141] on icon at bounding box center [945, 134] width 18 height 18
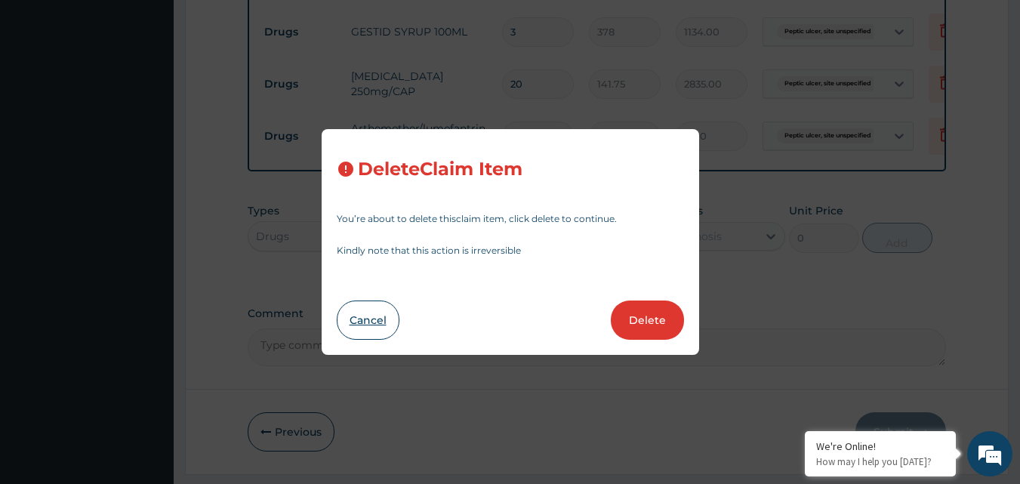
click at [370, 320] on button "Cancel" at bounding box center [368, 319] width 63 height 39
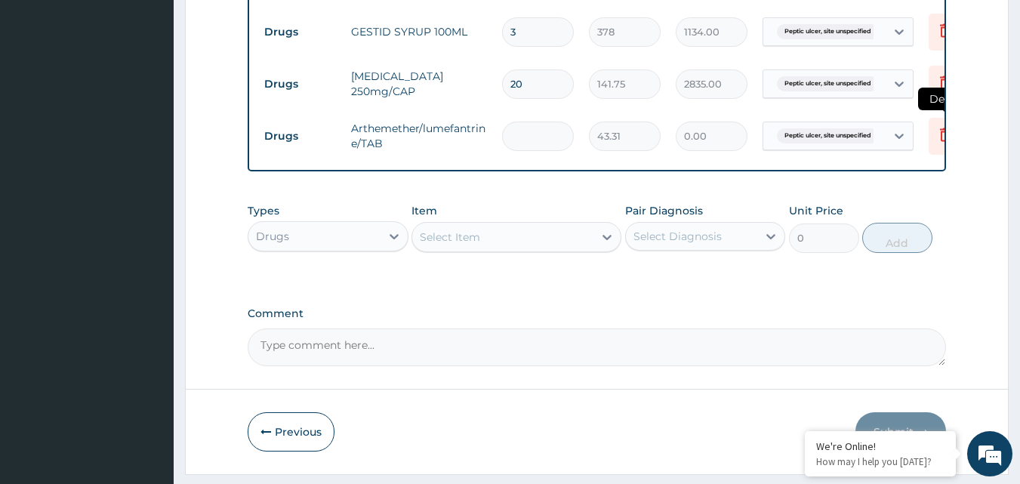
click at [939, 139] on icon at bounding box center [945, 134] width 18 height 18
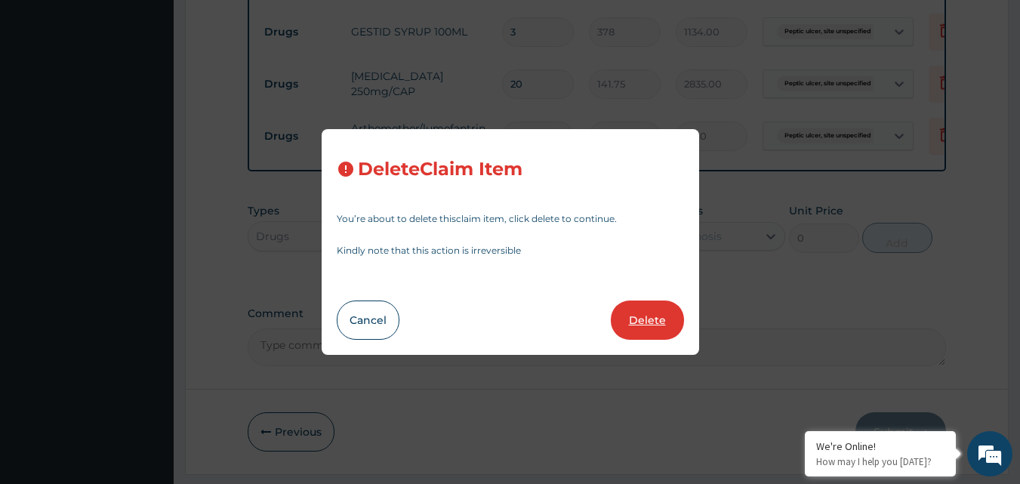
click at [634, 322] on button "Delete" at bounding box center [647, 319] width 73 height 39
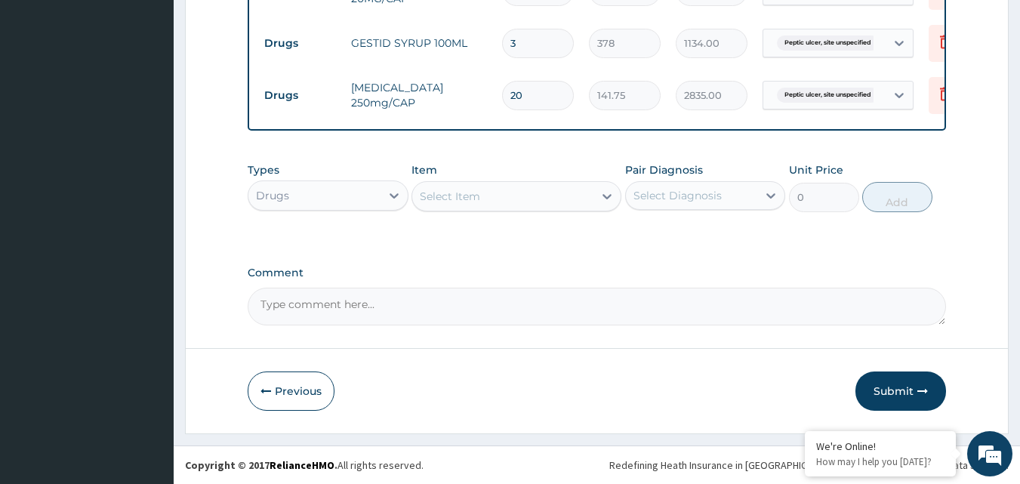
click at [540, 190] on div "Select Item" at bounding box center [502, 196] width 181 height 24
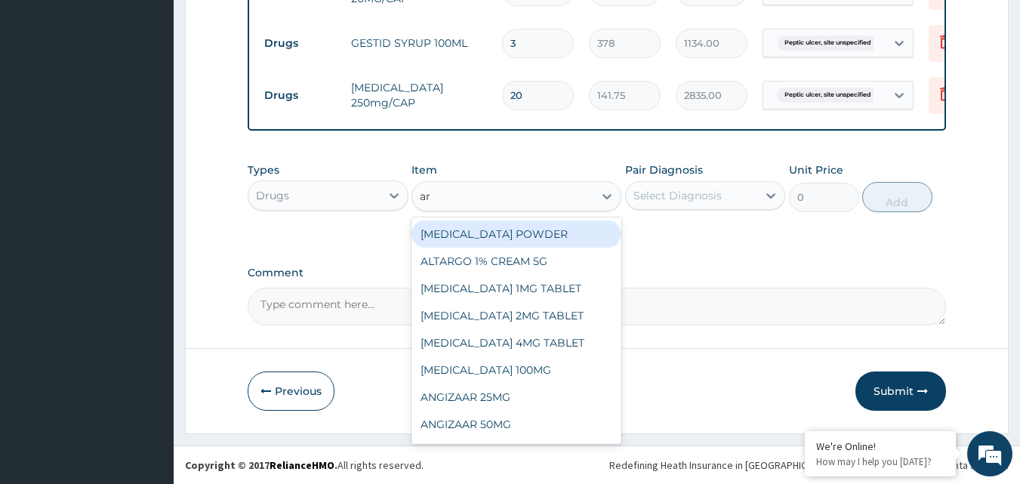
type input "art"
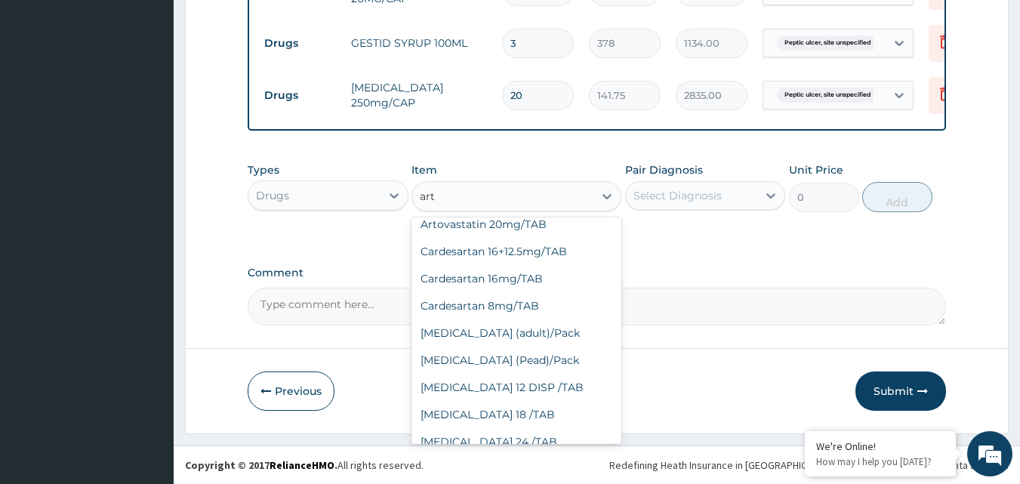
scroll to position [462, 0]
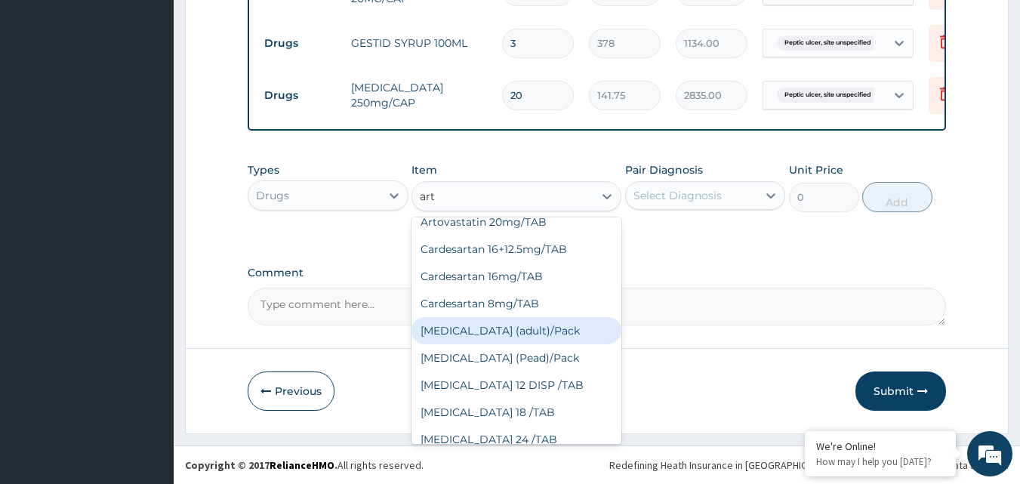
click at [491, 334] on div "Coartem (adult)/Pack" at bounding box center [516, 330] width 210 height 27
type input "1228.5"
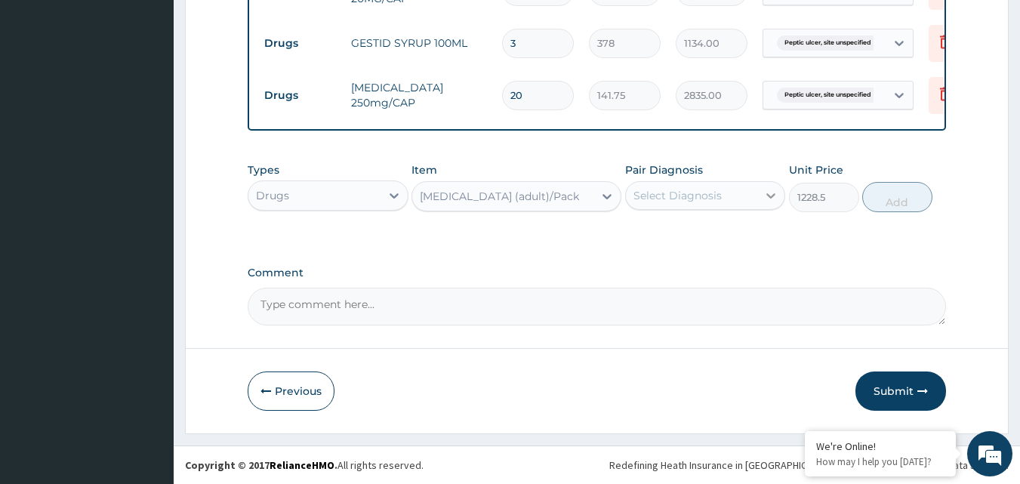
click at [764, 196] on icon at bounding box center [770, 195] width 15 height 15
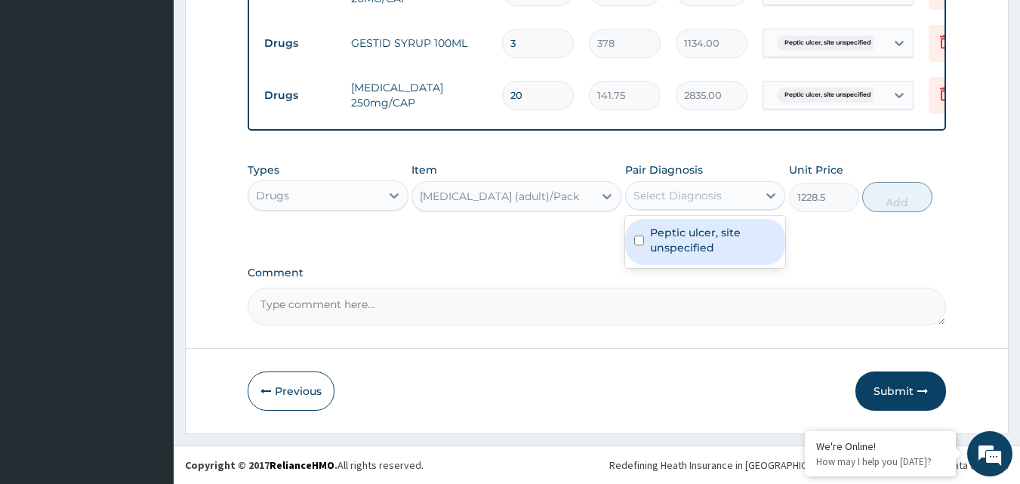
click at [639, 237] on input "checkbox" at bounding box center [639, 241] width 10 height 10
checkbox input "true"
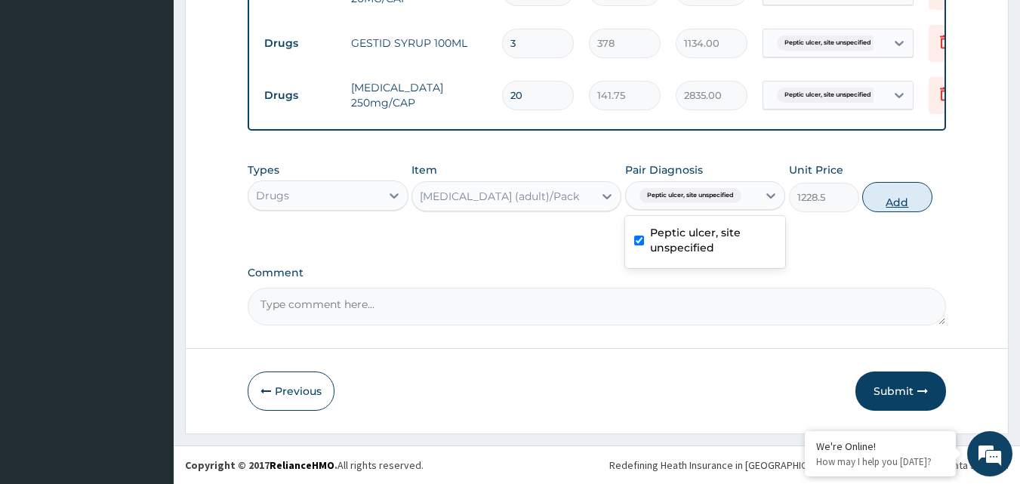
click at [883, 199] on button "Add" at bounding box center [897, 197] width 70 height 30
type input "0"
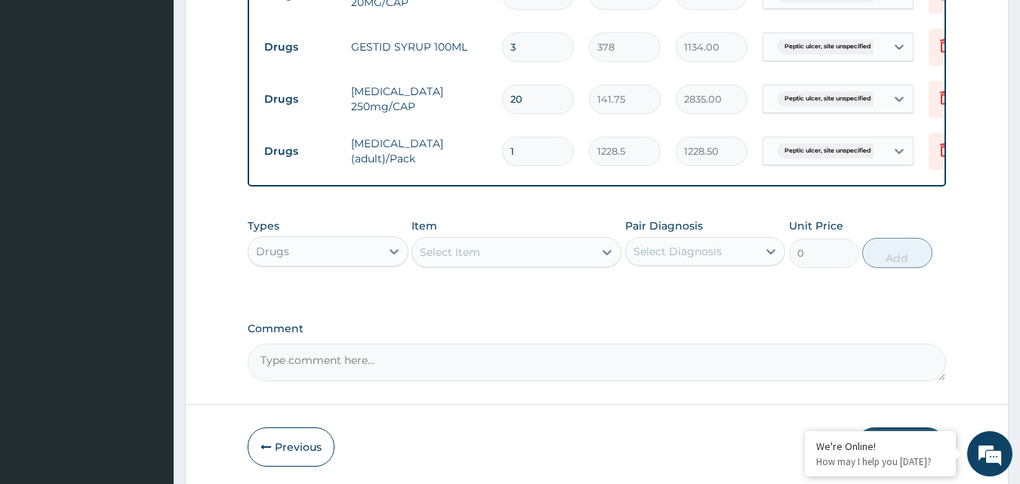
scroll to position [634, 0]
click at [578, 264] on div "Select Item" at bounding box center [502, 251] width 181 height 24
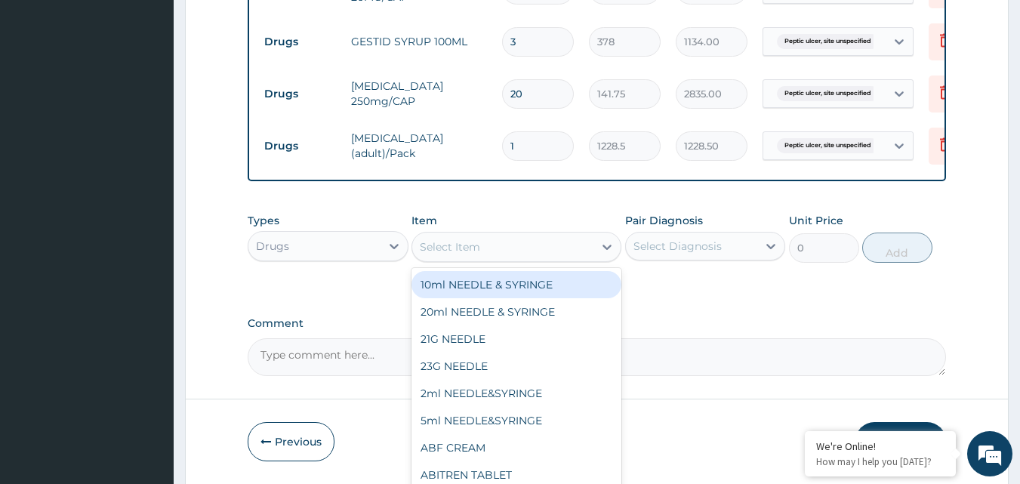
scroll to position [639, 0]
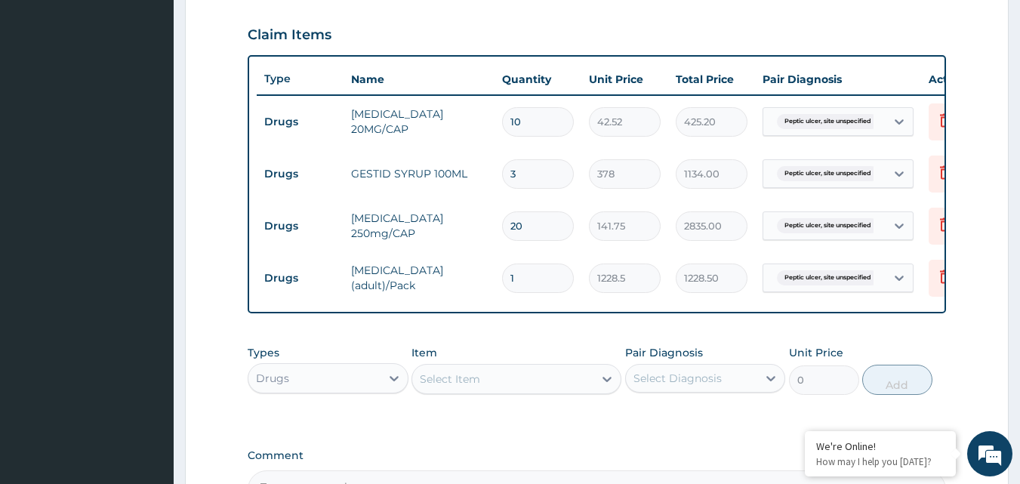
scroll to position [494, 0]
